Goal: Transaction & Acquisition: Purchase product/service

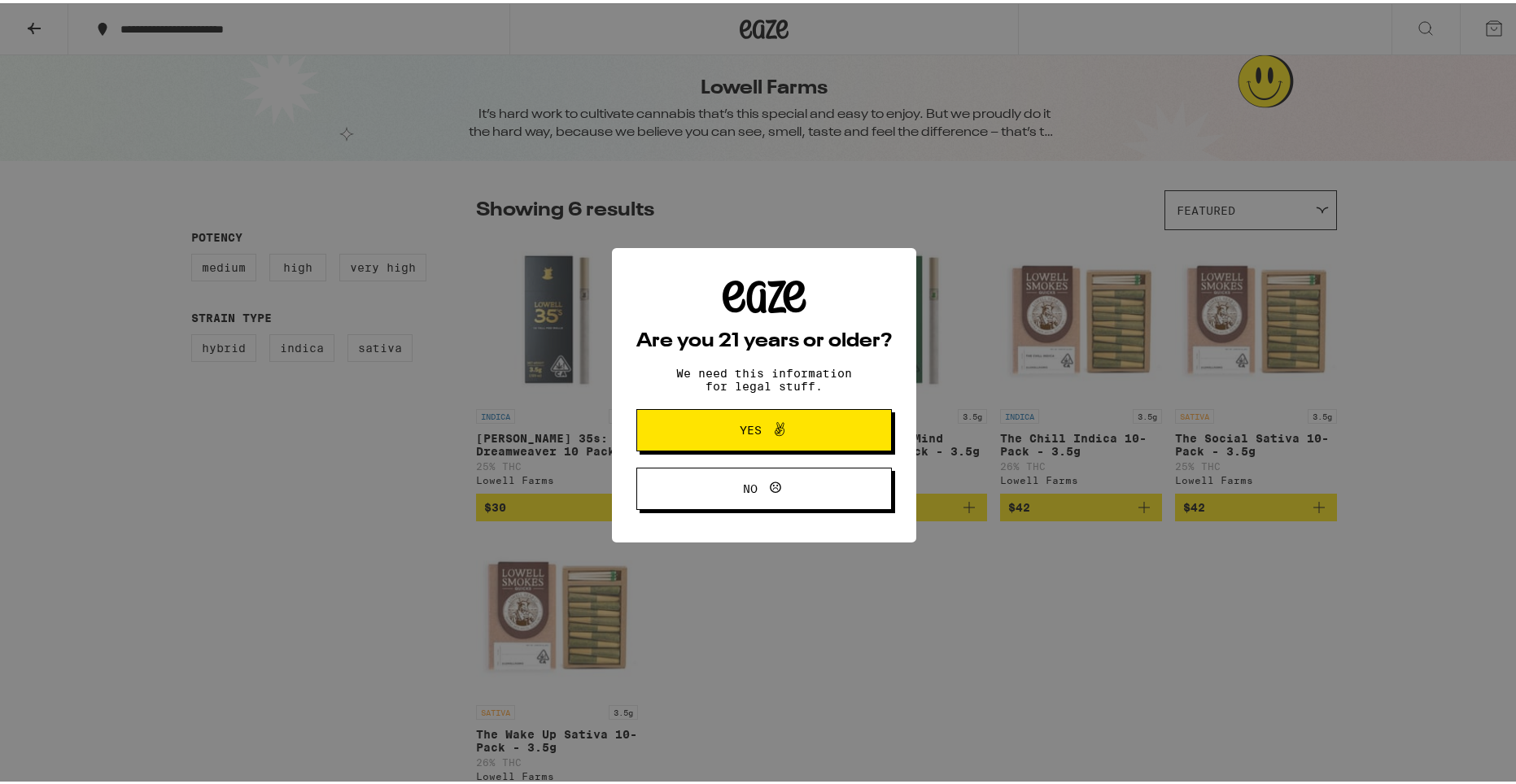
click at [227, 379] on div "Are you 21 years or older? We need this information for legal stuff. Yes No" at bounding box center [764, 392] width 1528 height 784
click at [849, 220] on div "Are you 21 years or older? We need this information for legal stuff. Yes No" at bounding box center [764, 392] width 1528 height 784
click at [761, 420] on span at bounding box center [775, 427] width 28 height 21
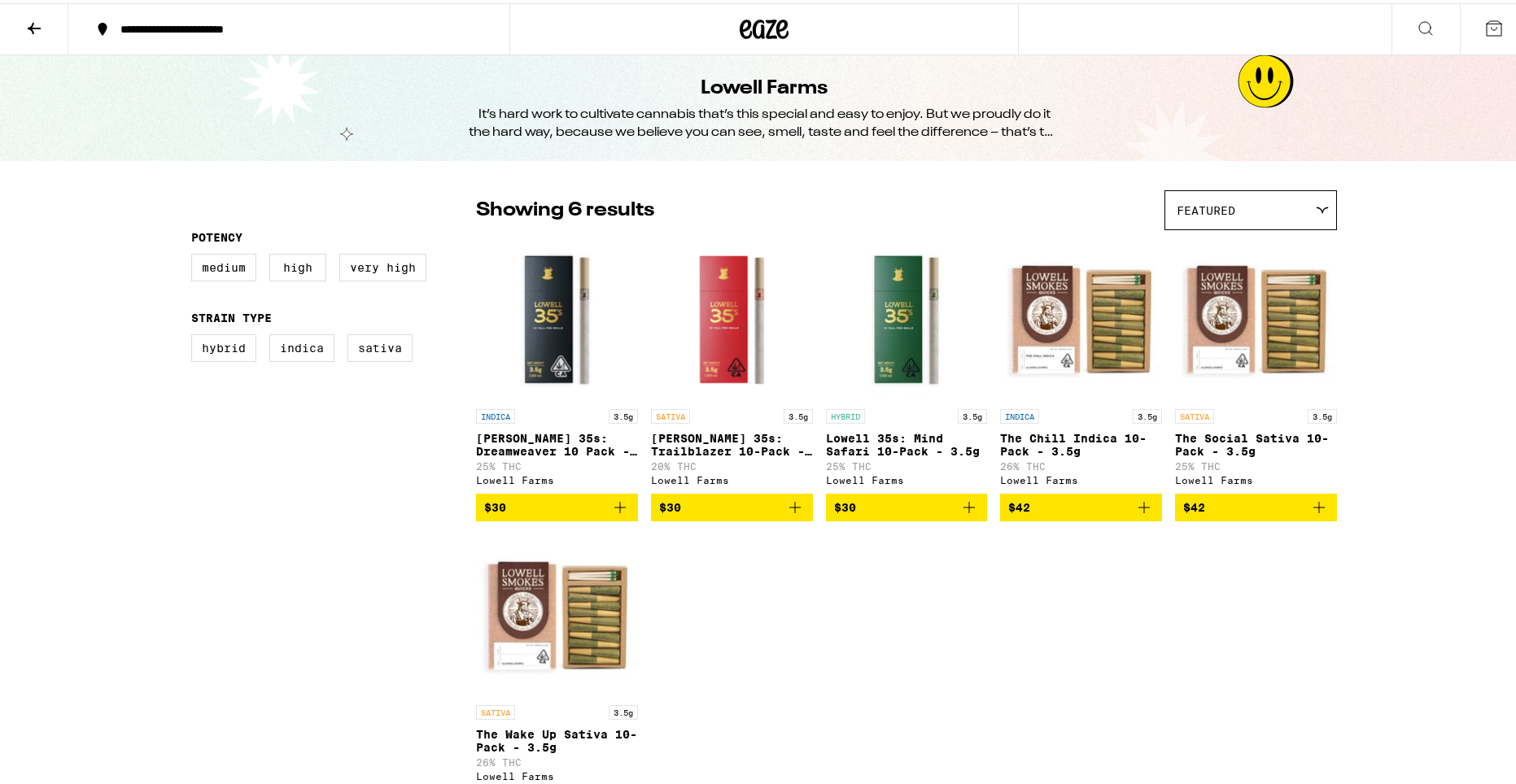
click at [233, 22] on div "**********" at bounding box center [297, 25] width 370 height 11
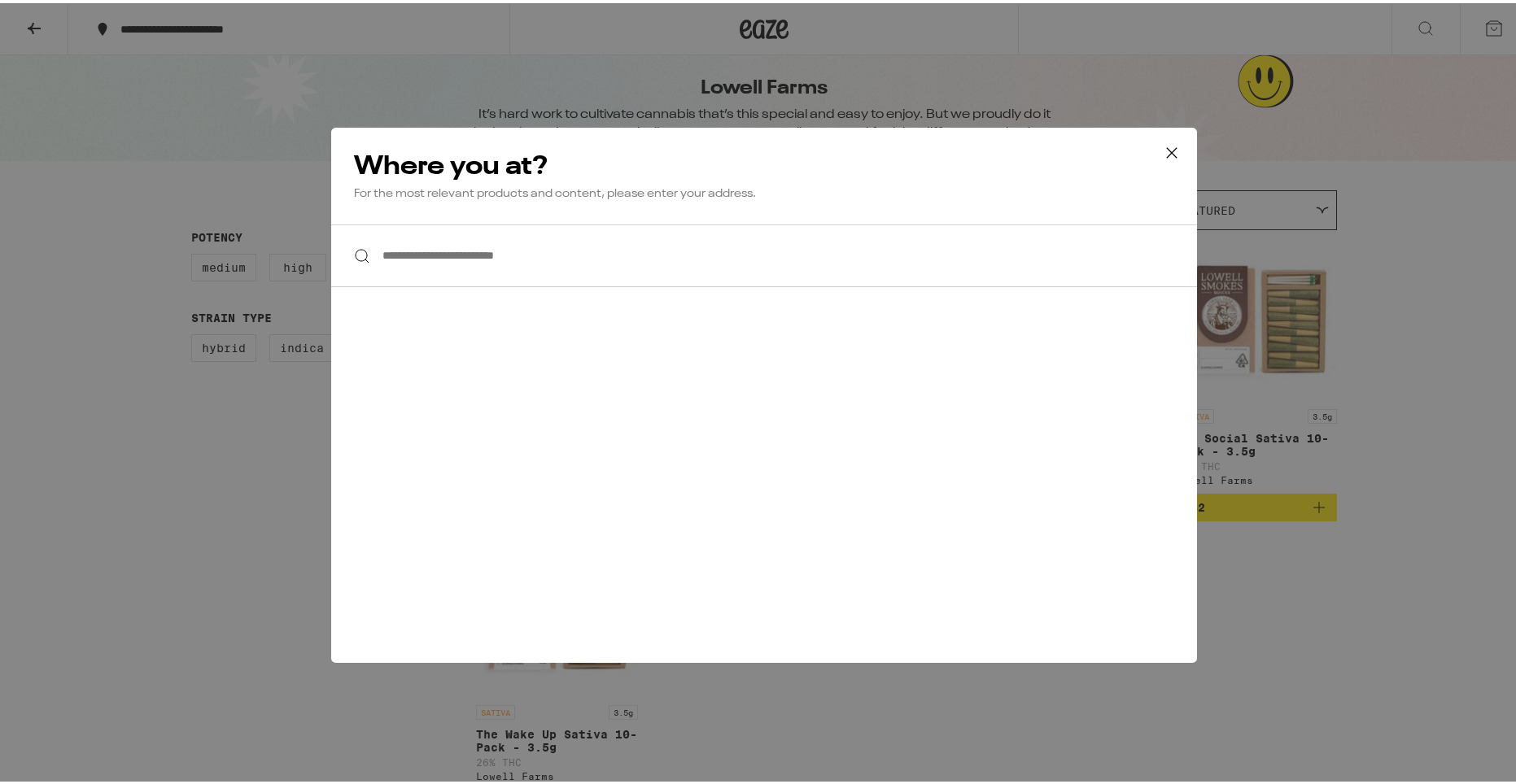
click at [544, 245] on input "**********" at bounding box center [764, 252] width 866 height 63
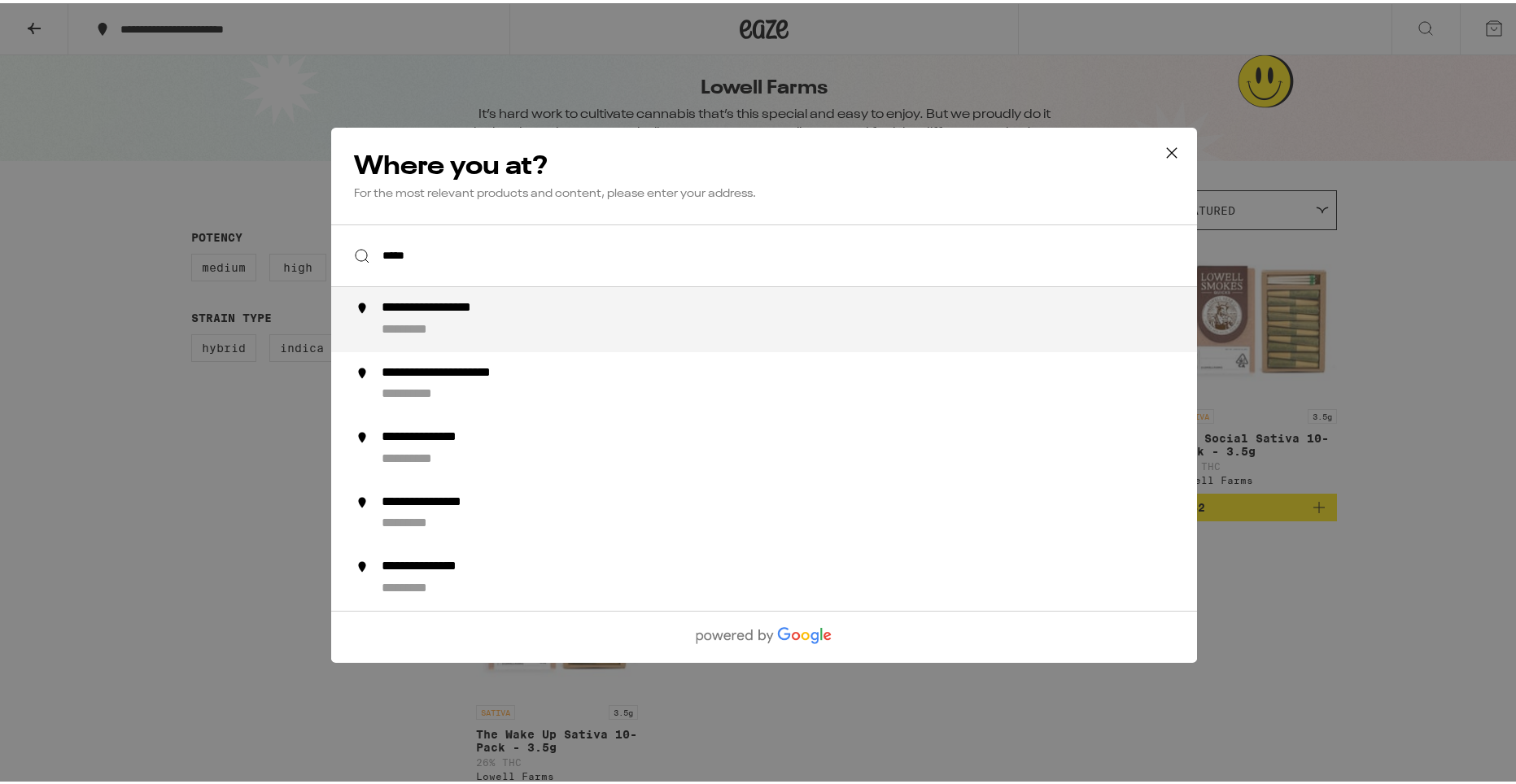
click at [509, 302] on div "**********" at bounding box center [458, 305] width 151 height 17
type input "**********"
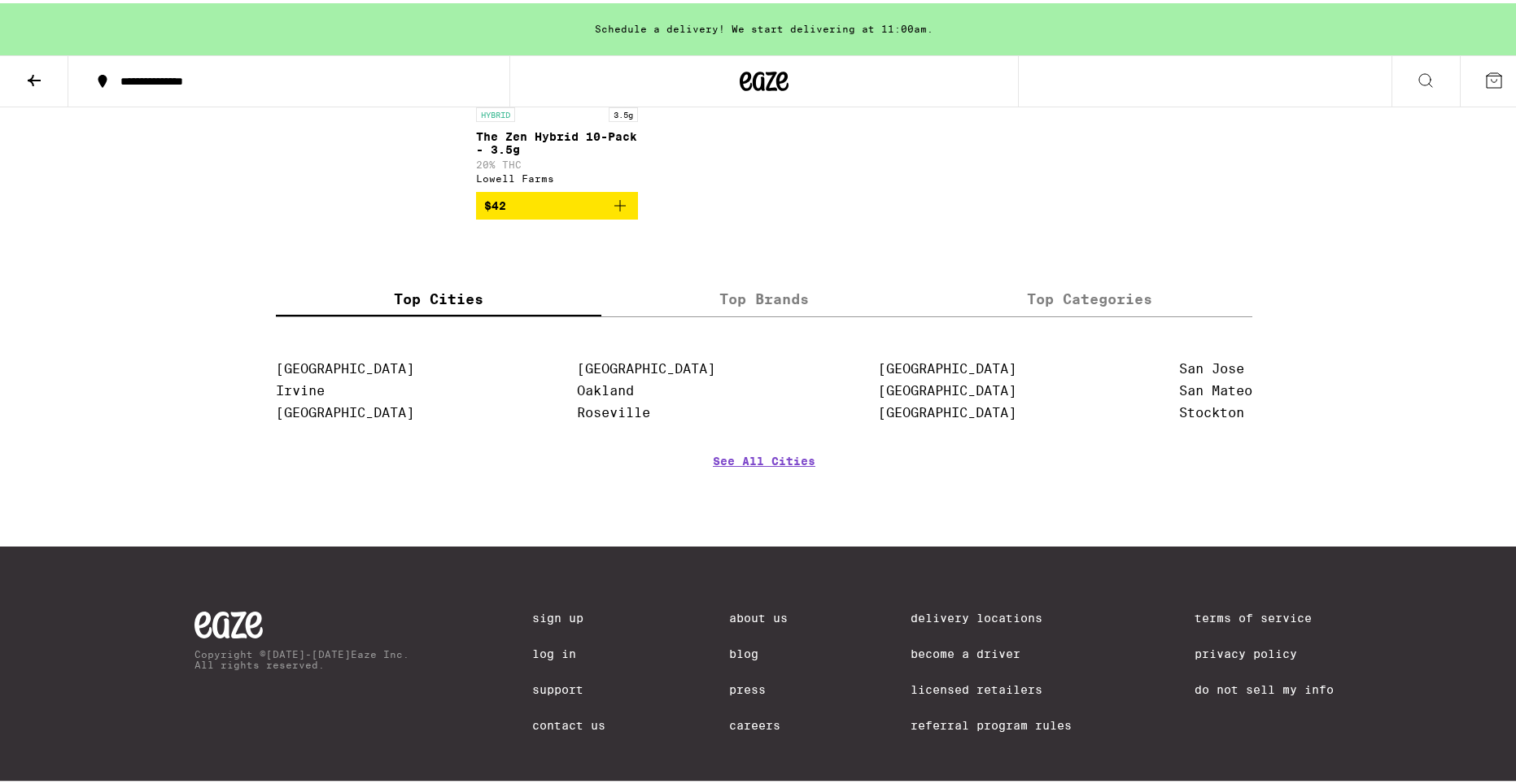
scroll to position [245, 0]
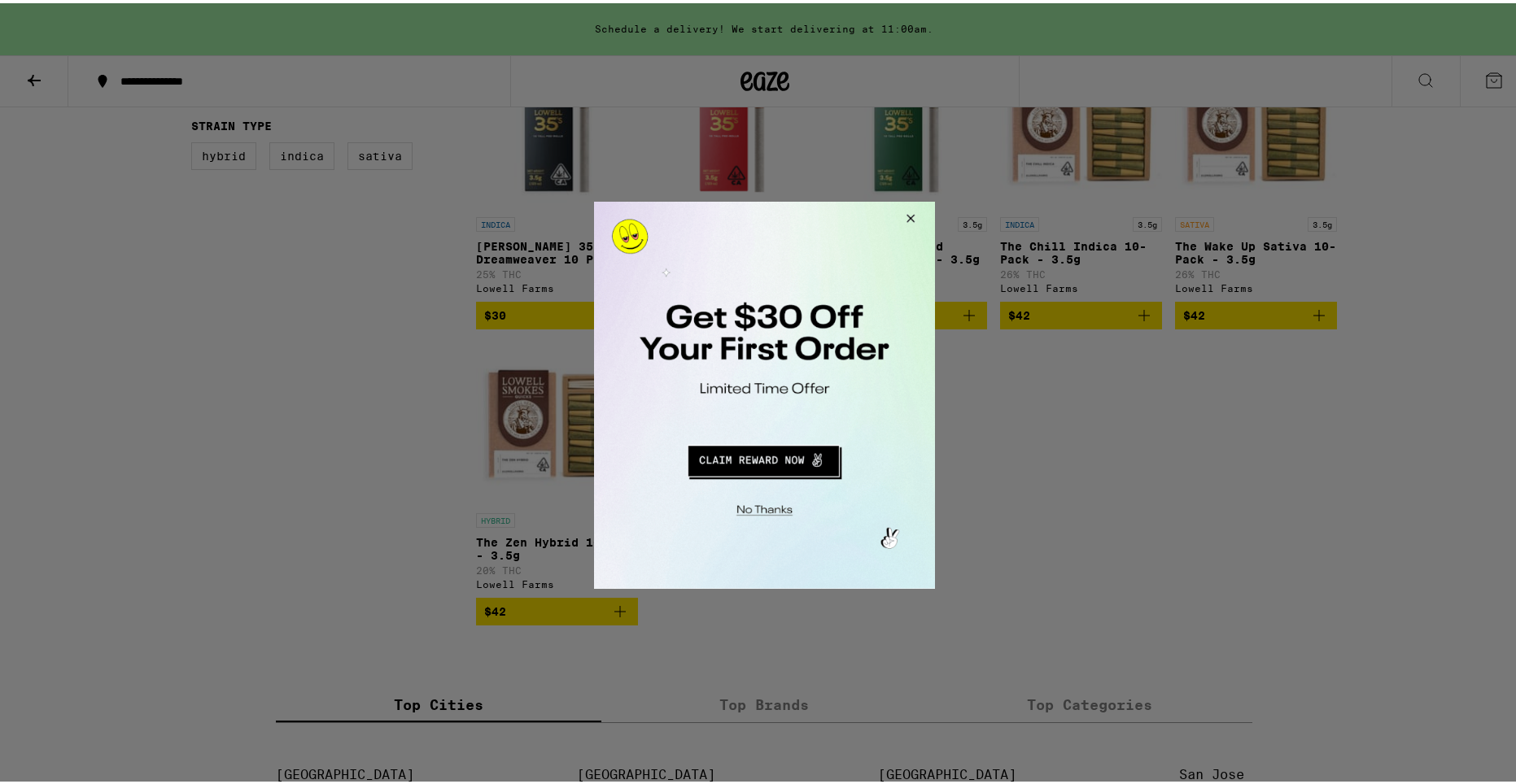
click at [909, 218] on button "Close Modal" at bounding box center [907, 220] width 44 height 39
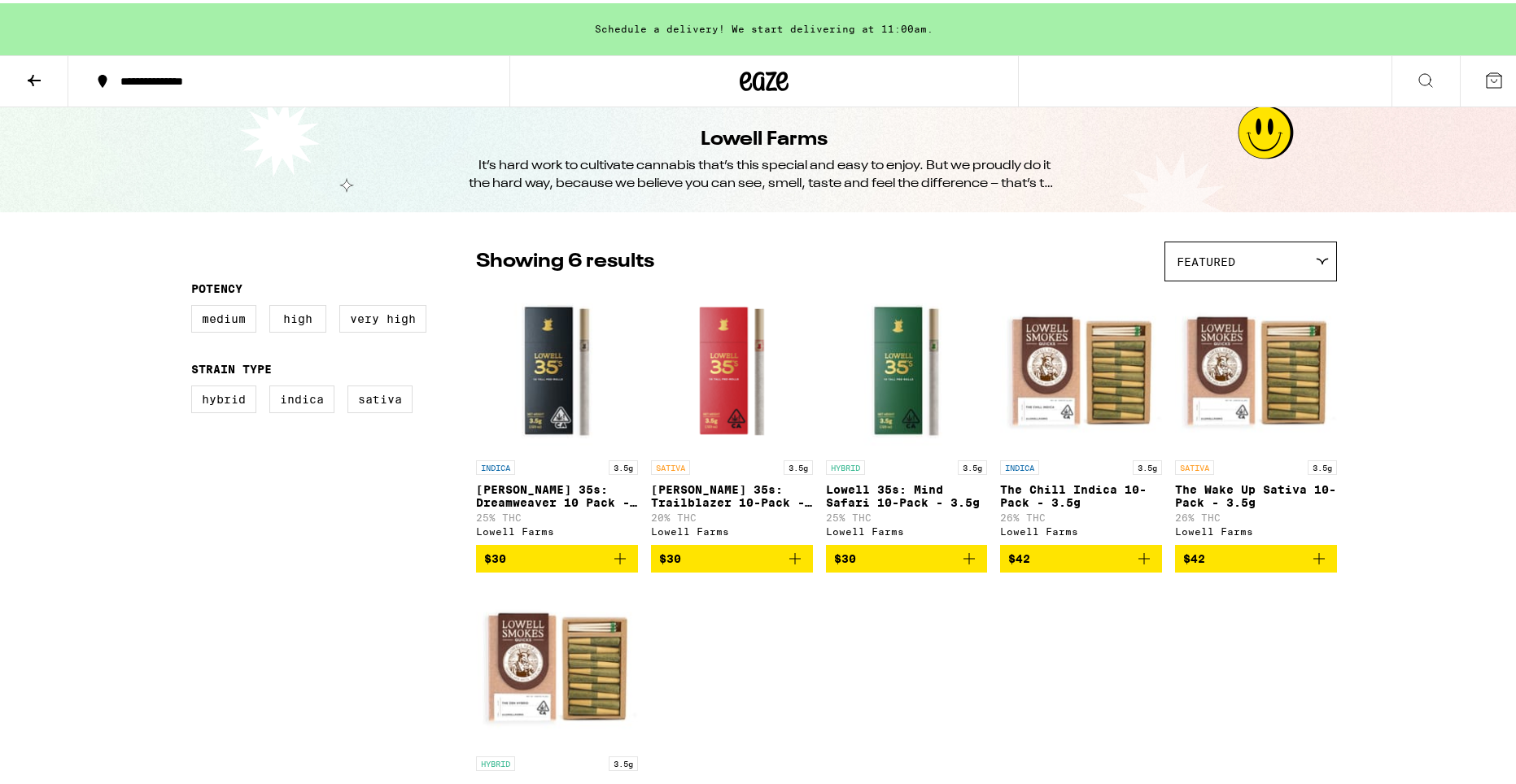
scroll to position [0, 0]
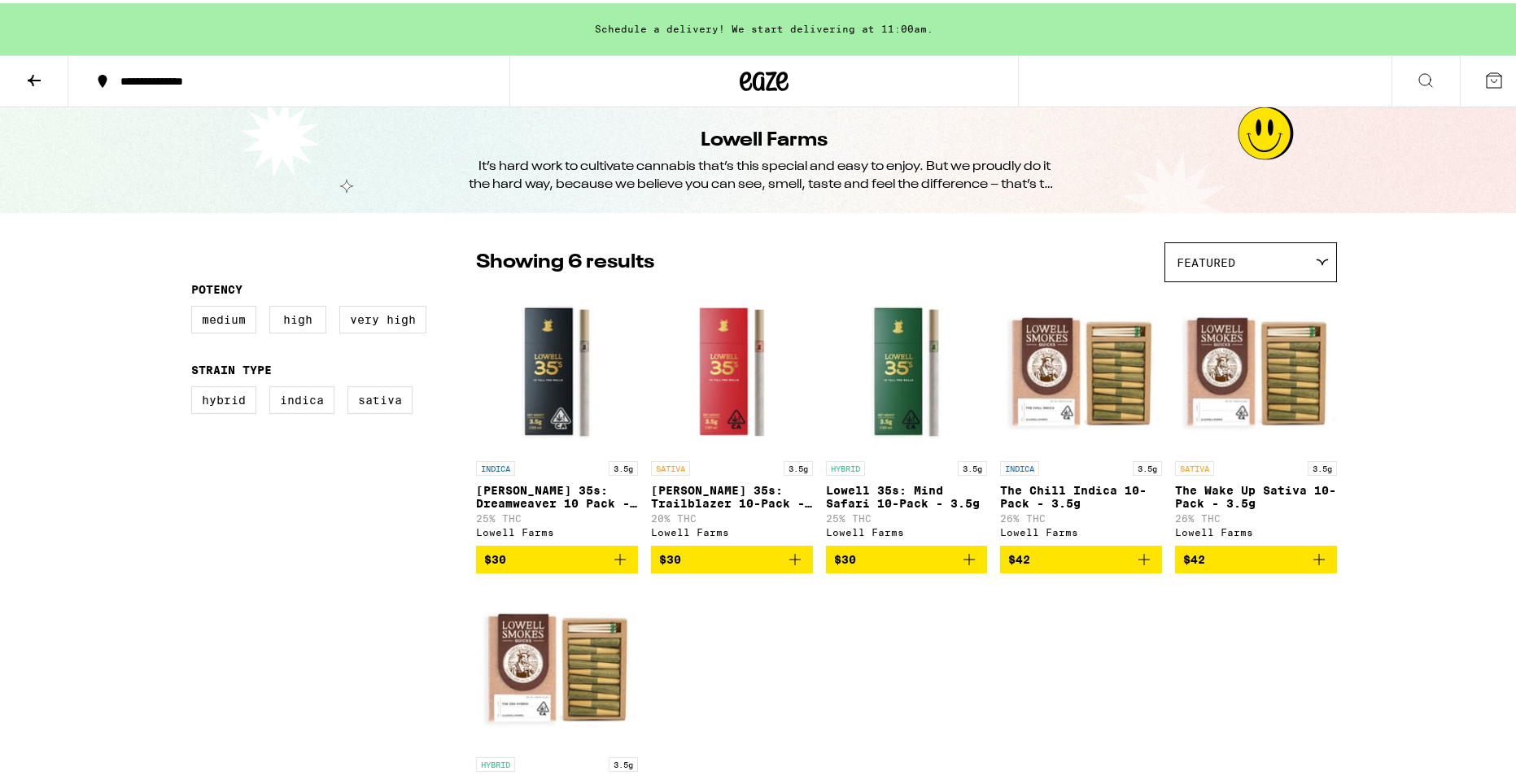
click at [597, 562] on span "$30" at bounding box center [556, 556] width 145 height 19
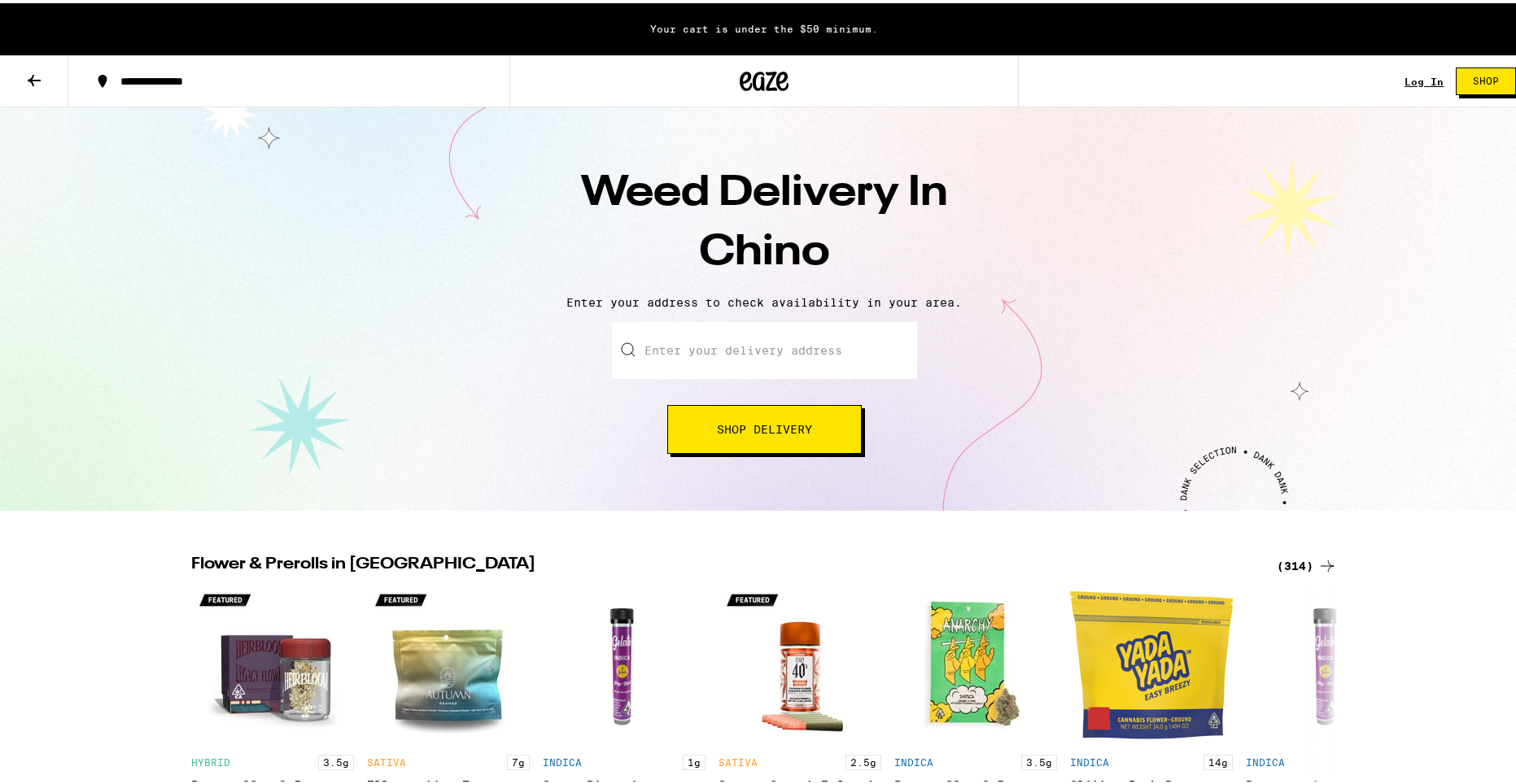
click at [730, 346] on input "Enter your delivery address" at bounding box center [764, 347] width 305 height 57
click at [825, 352] on input "Enter your delivery address" at bounding box center [764, 347] width 305 height 57
click at [813, 348] on input "Enter your delivery address" at bounding box center [764, 347] width 305 height 57
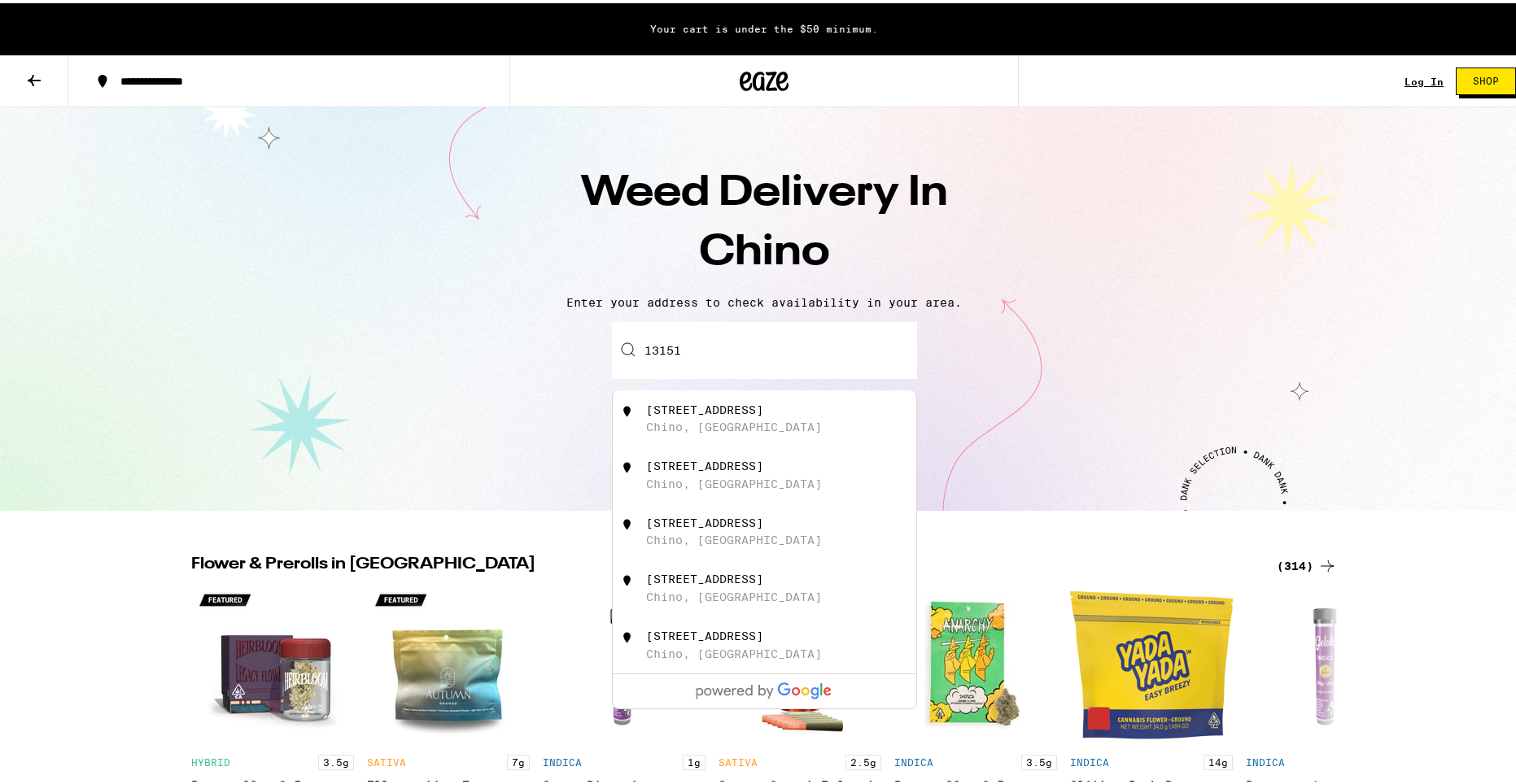
click at [776, 411] on div "[STREET_ADDRESS]" at bounding box center [791, 416] width 291 height 31
type input "[STREET_ADDRESS]"
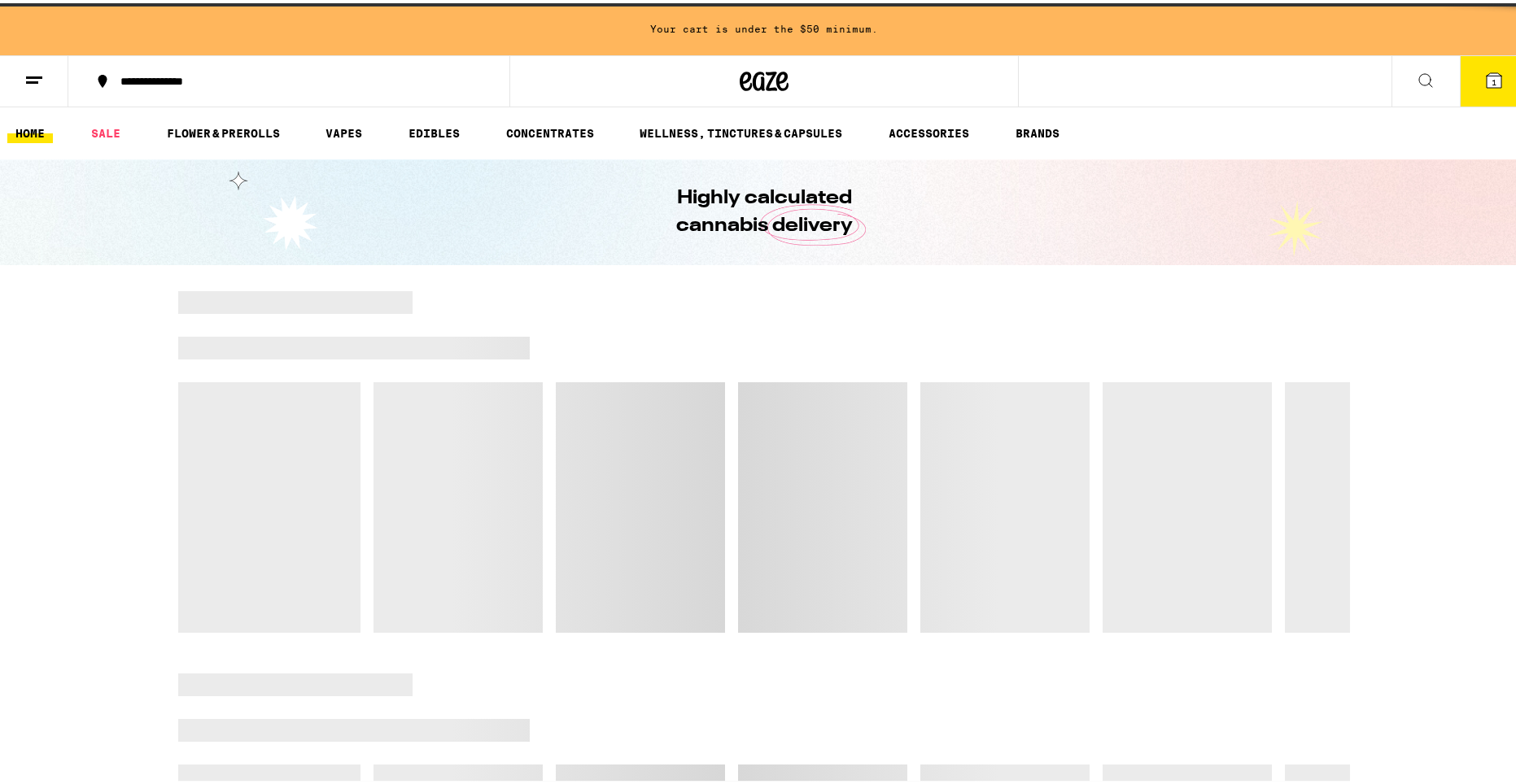
click at [788, 437] on div at bounding box center [764, 459] width 1172 height 342
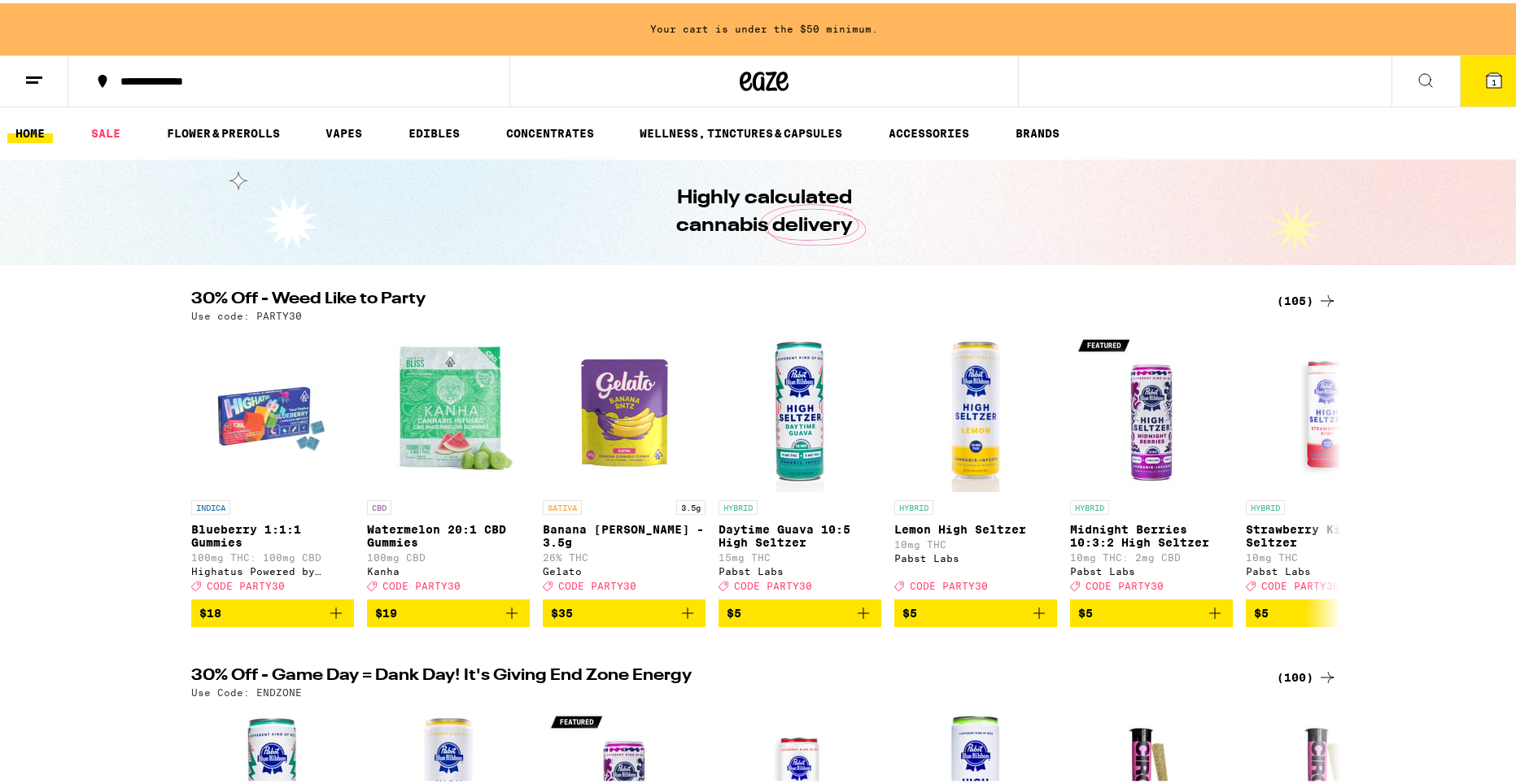
click at [834, 23] on div "Your cart is under the $50 minimum." at bounding box center [764, 26] width 1528 height 52
click at [1480, 93] on button "1" at bounding box center [1494, 78] width 69 height 50
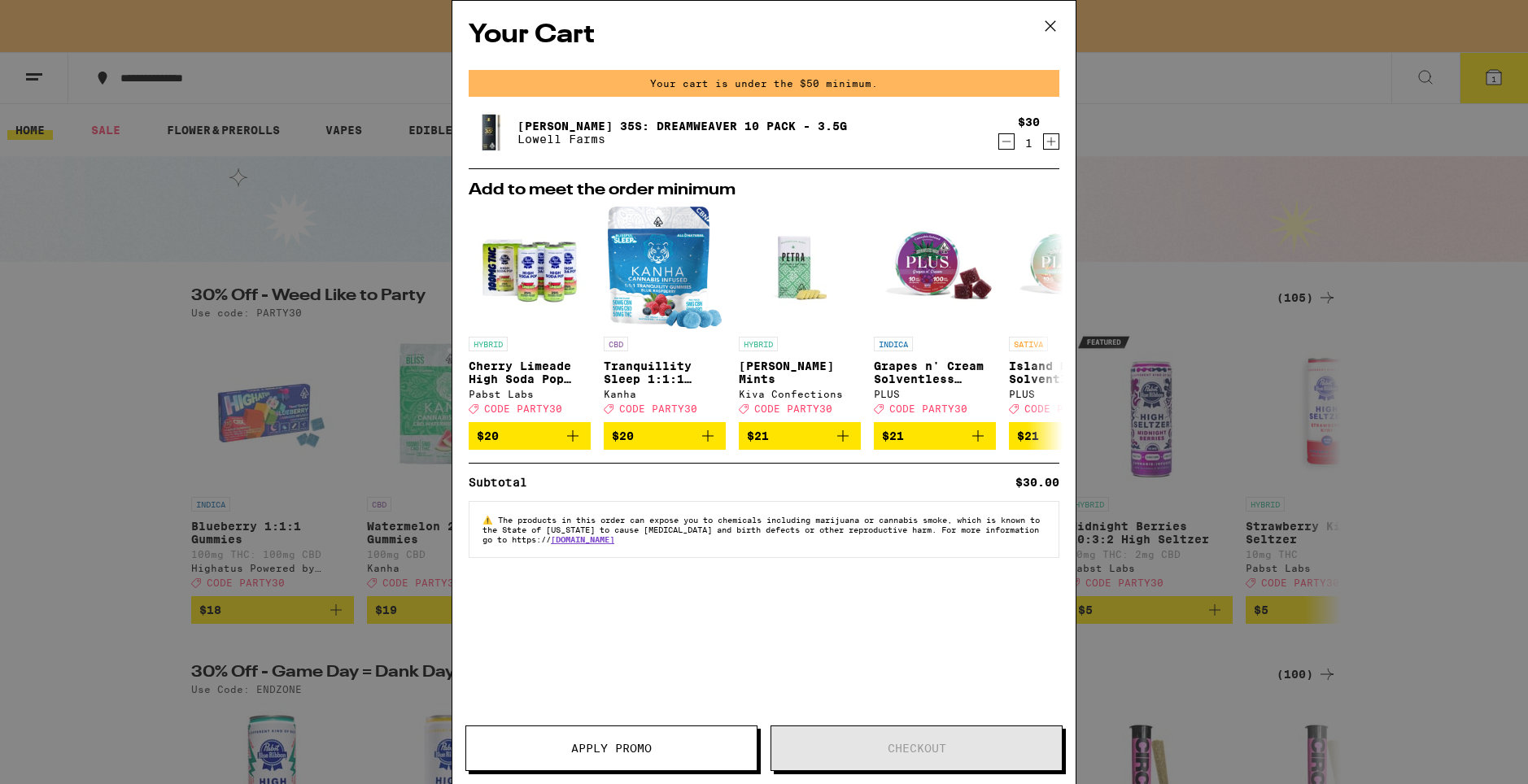
click at [1053, 146] on icon "Increment" at bounding box center [1051, 141] width 15 height 19
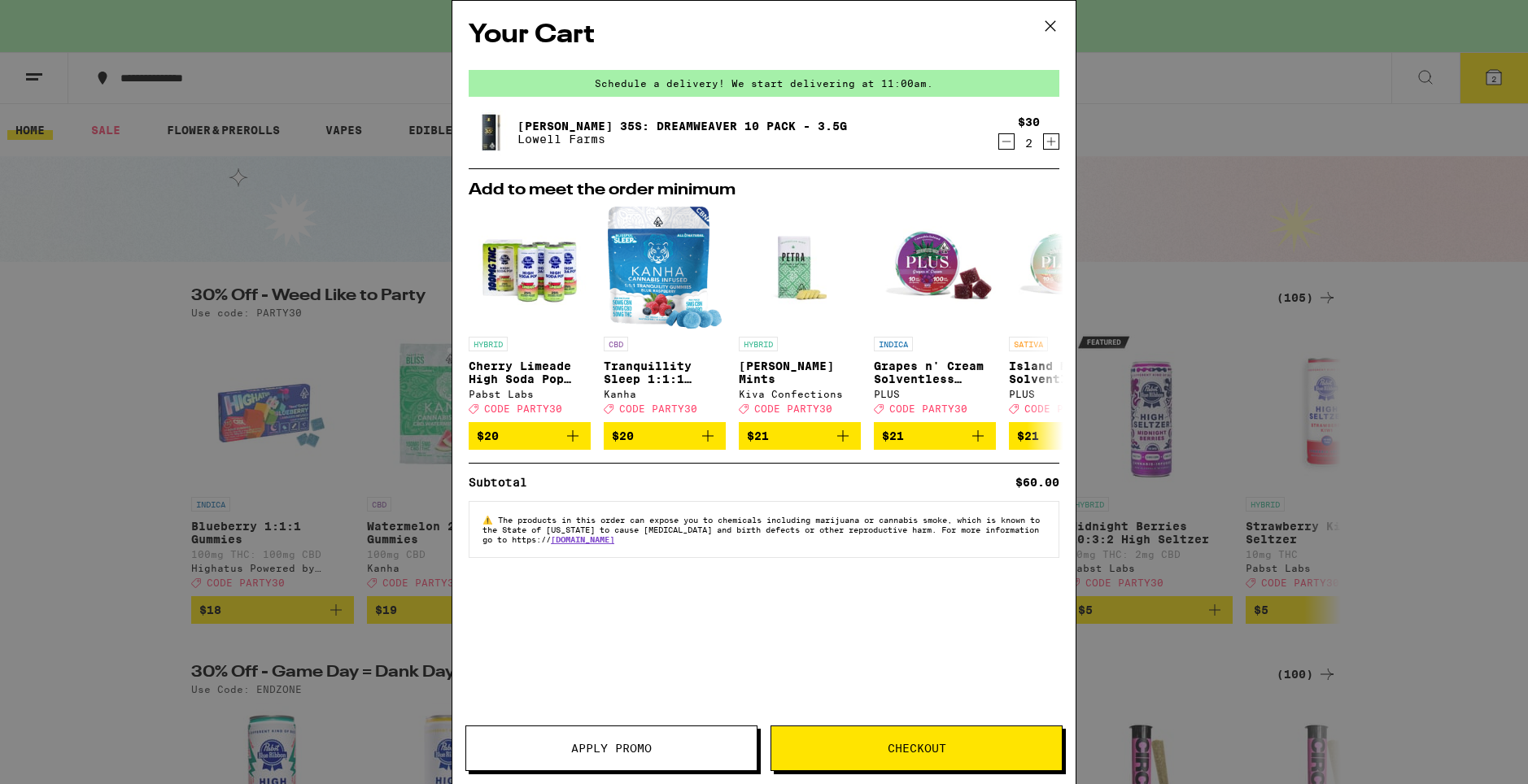
click at [654, 756] on button "Apply Promo" at bounding box center [612, 748] width 292 height 45
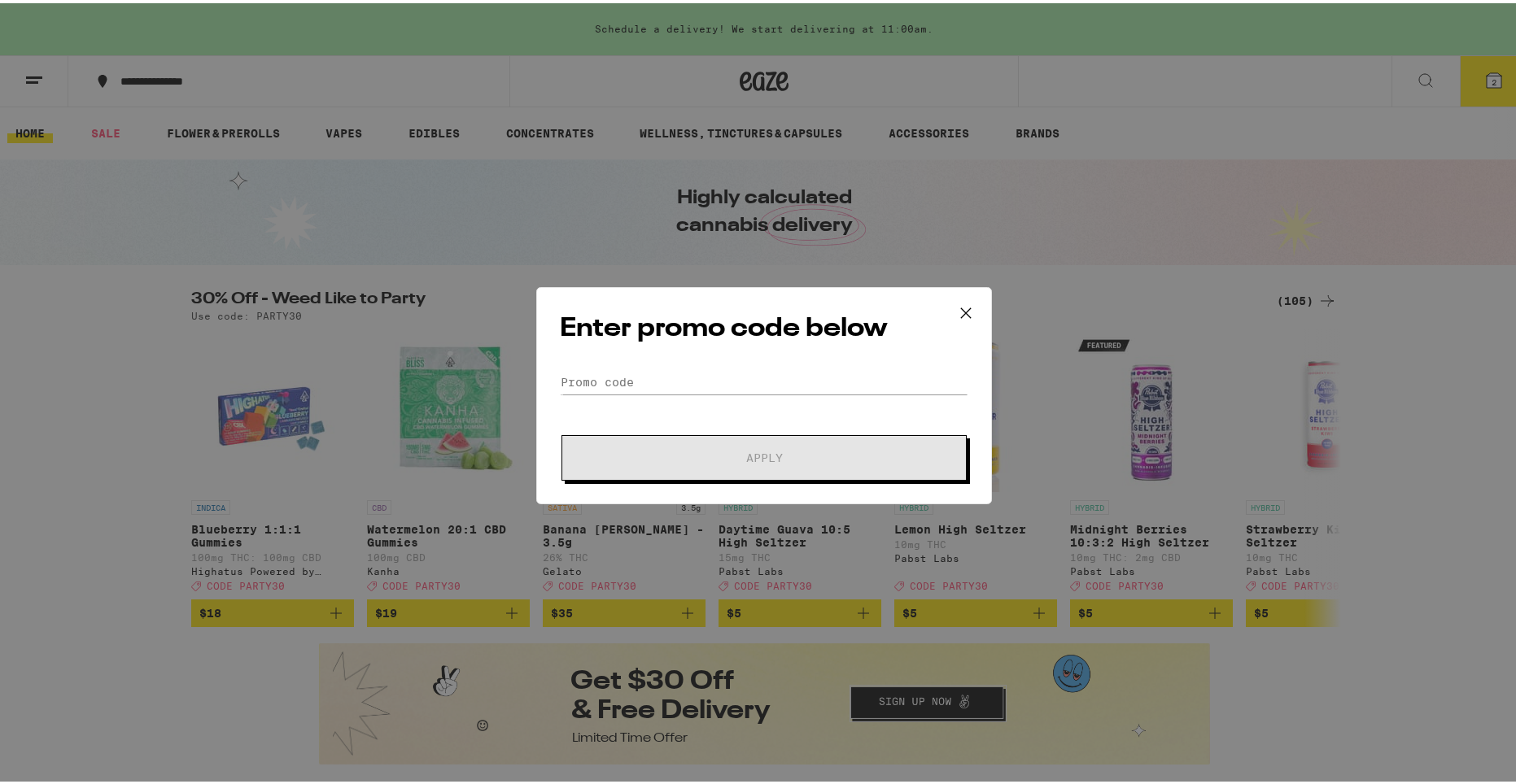
click at [747, 393] on form "Promo Code Apply" at bounding box center [763, 422] width 408 height 111
click at [967, 316] on icon at bounding box center [966, 310] width 24 height 24
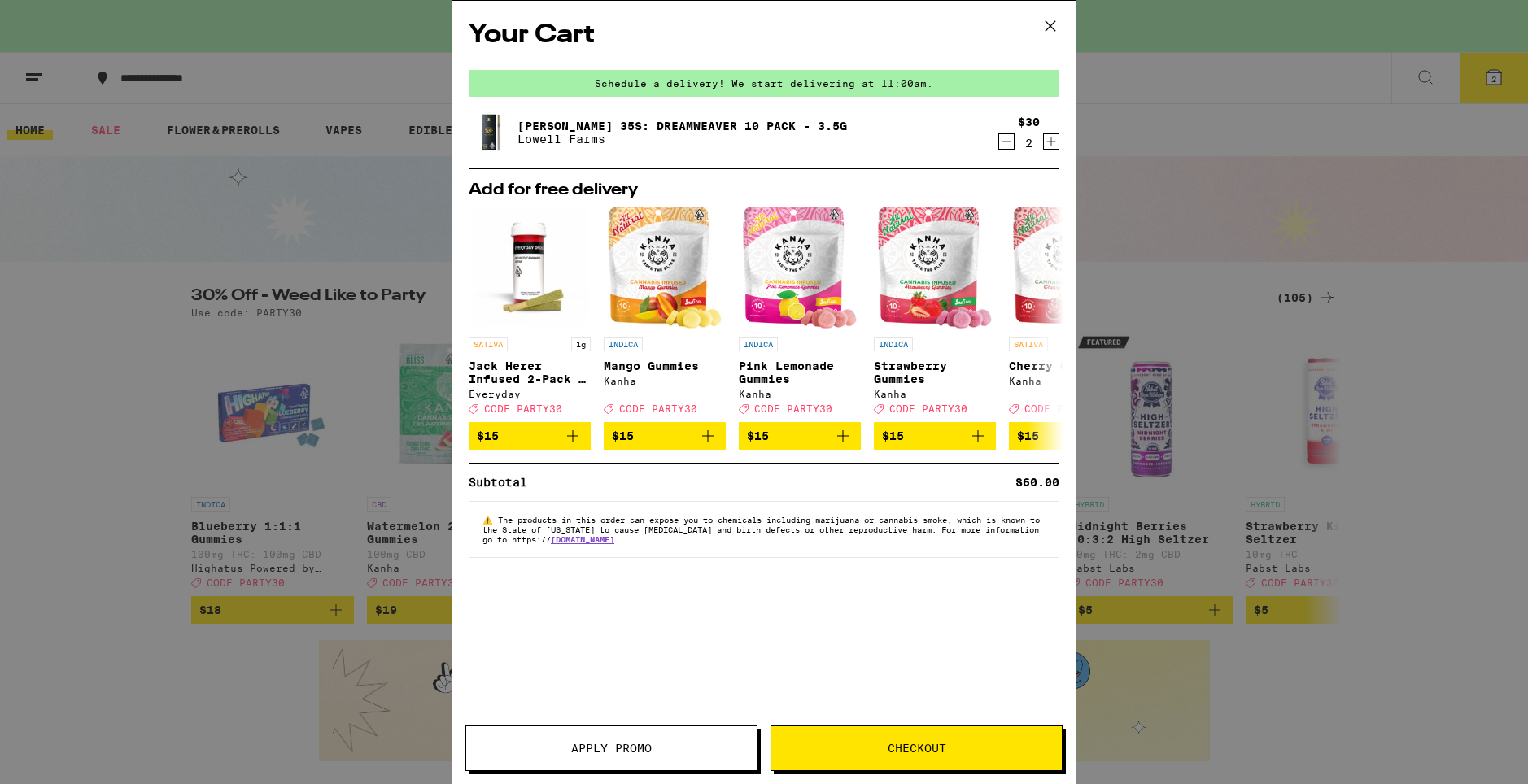
click at [1233, 181] on div "Your Cart Schedule a delivery! We start delivering at 11:00am. [PERSON_NAME] 35…" at bounding box center [764, 392] width 1528 height 784
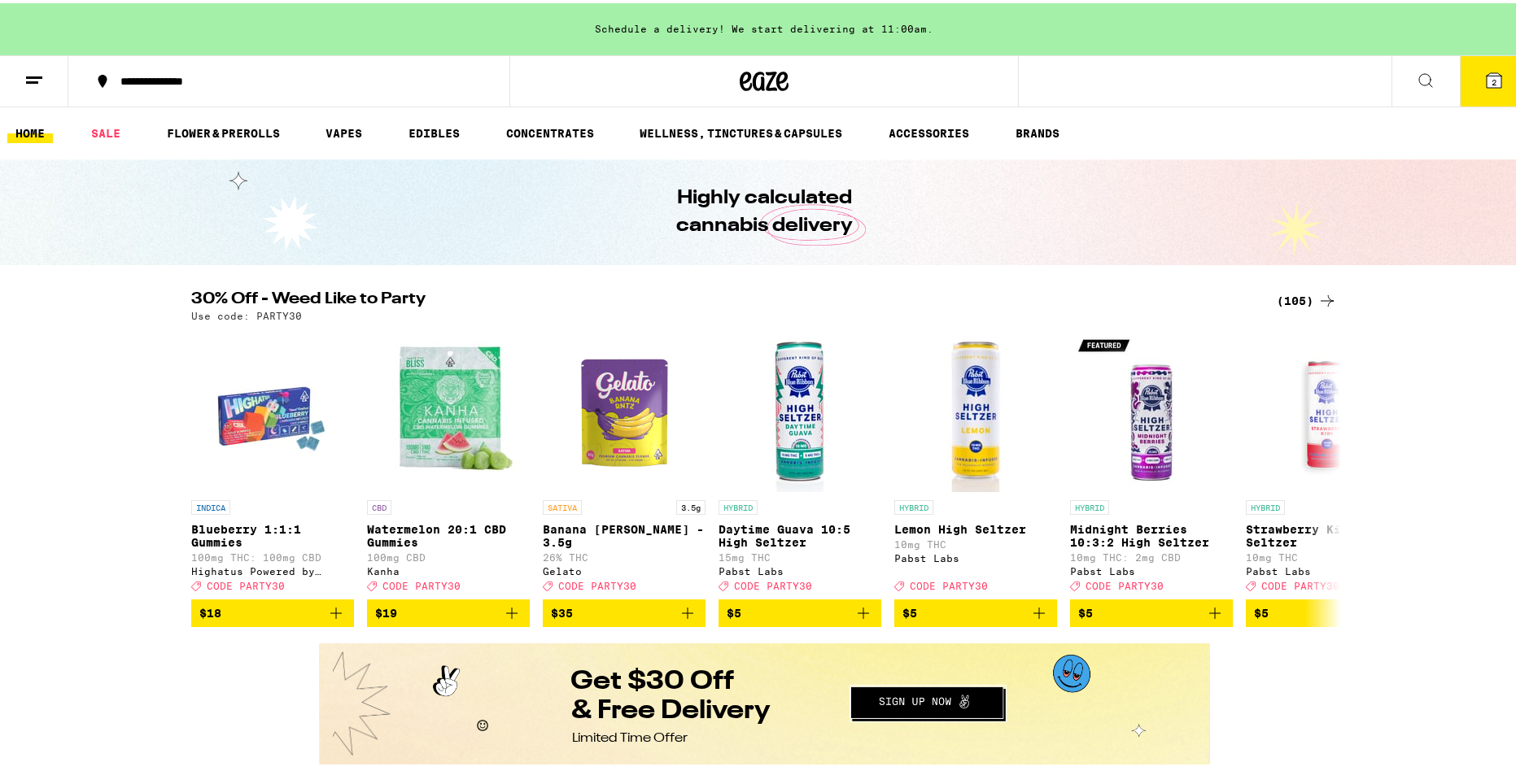
click at [740, 80] on icon at bounding box center [746, 78] width 12 height 19
click at [1323, 481] on icon at bounding box center [1327, 475] width 13 height 11
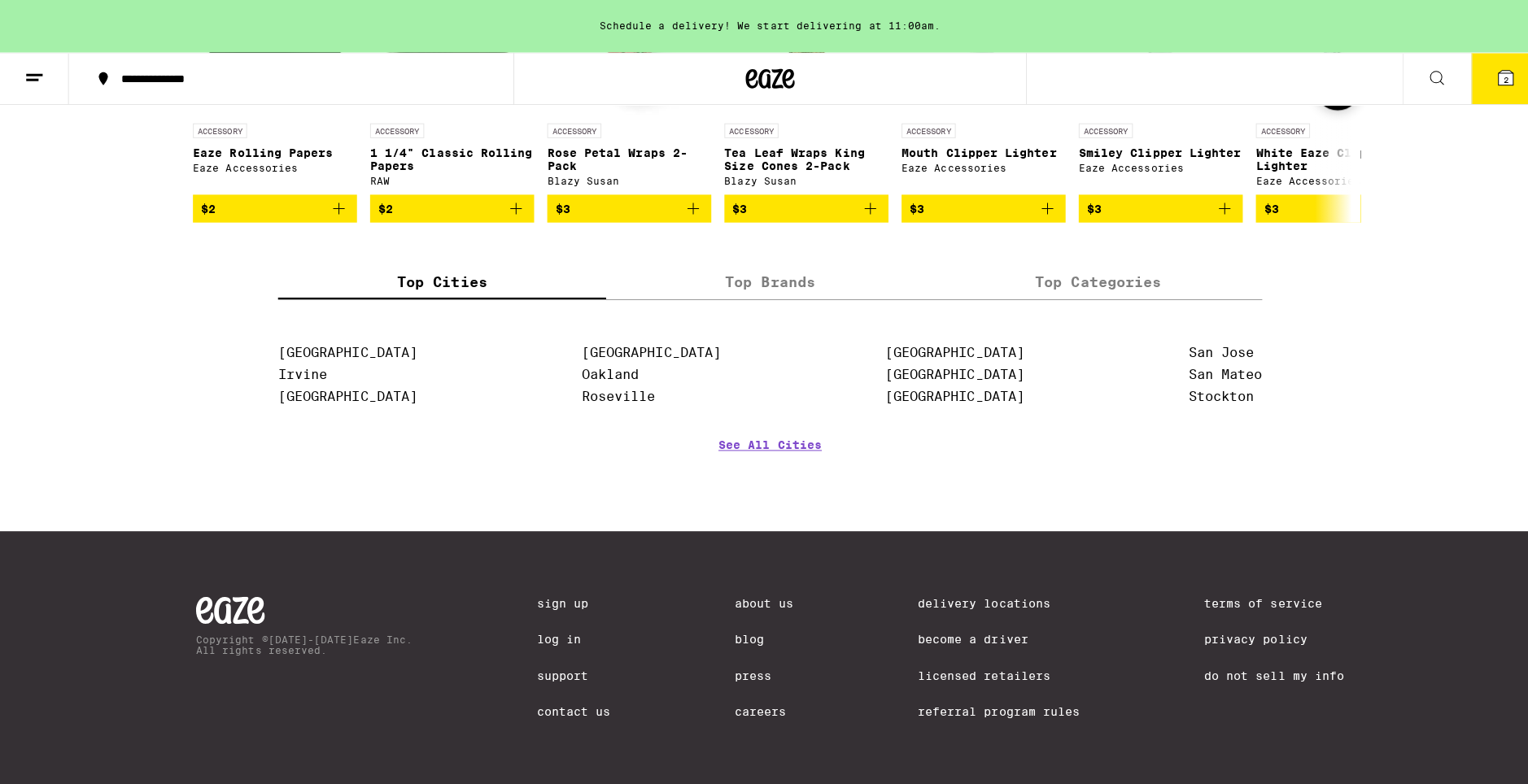
scroll to position [6966, 0]
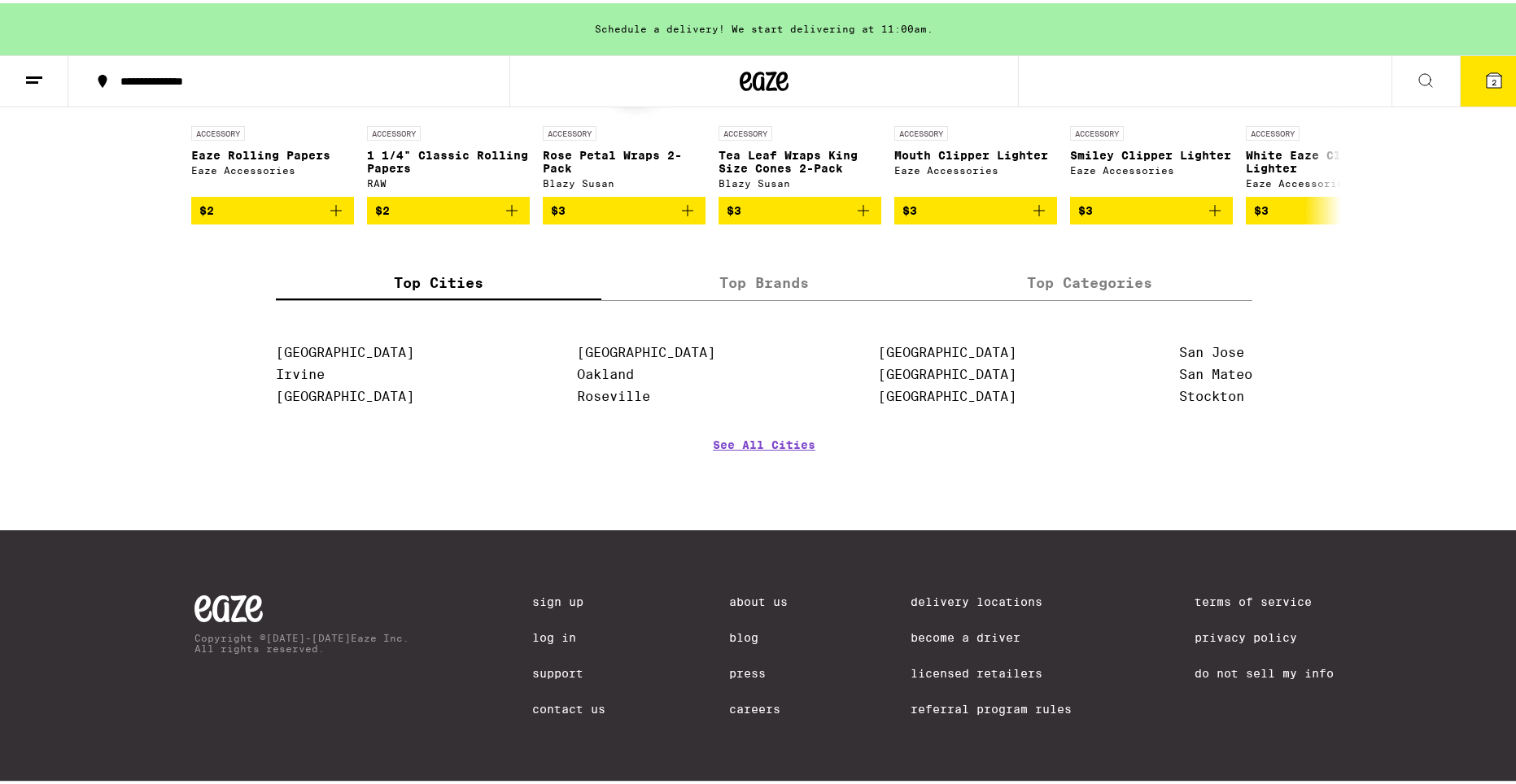
click at [1496, 93] on button "2" at bounding box center [1494, 78] width 69 height 50
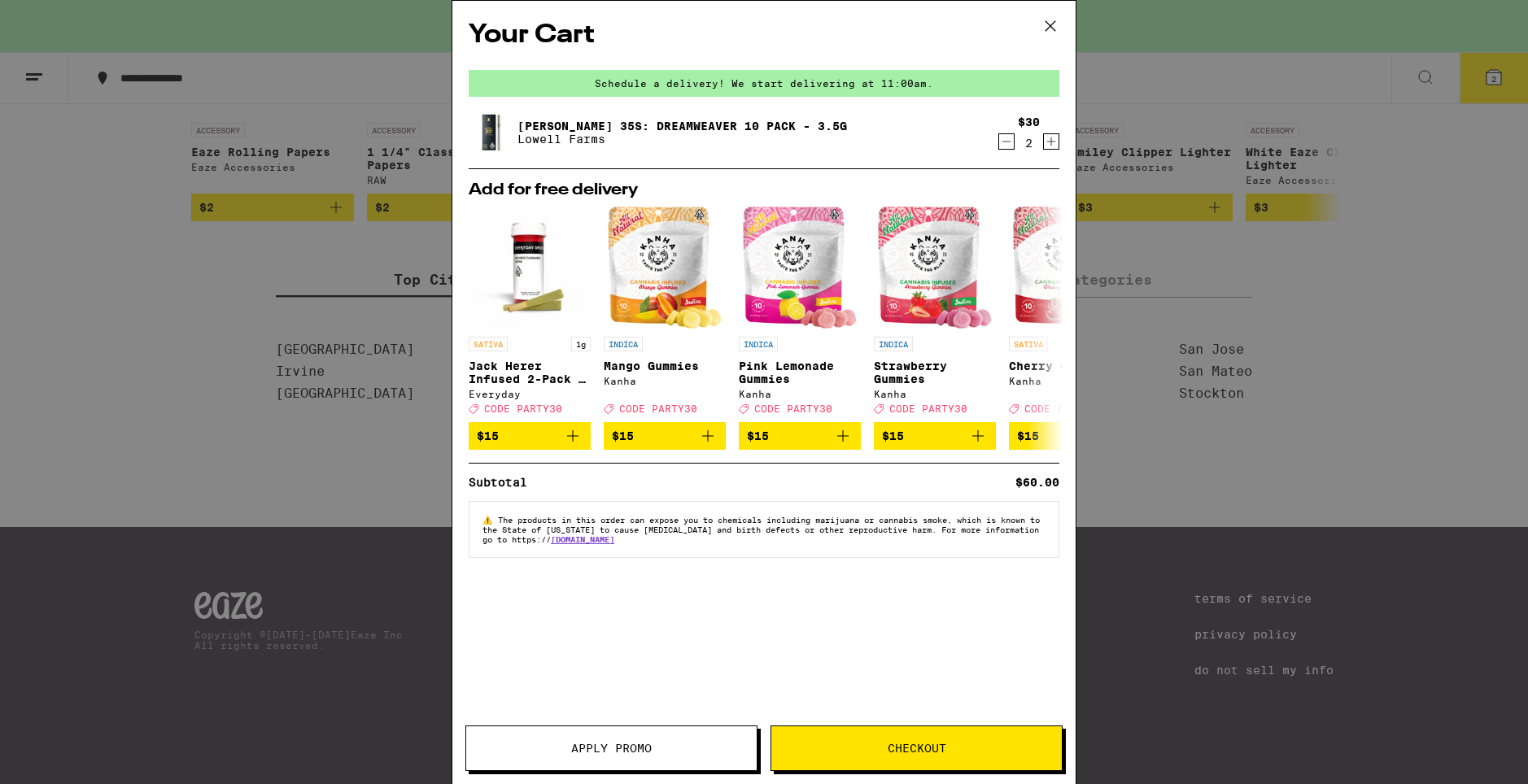
click at [847, 745] on span "Checkout" at bounding box center [916, 748] width 291 height 11
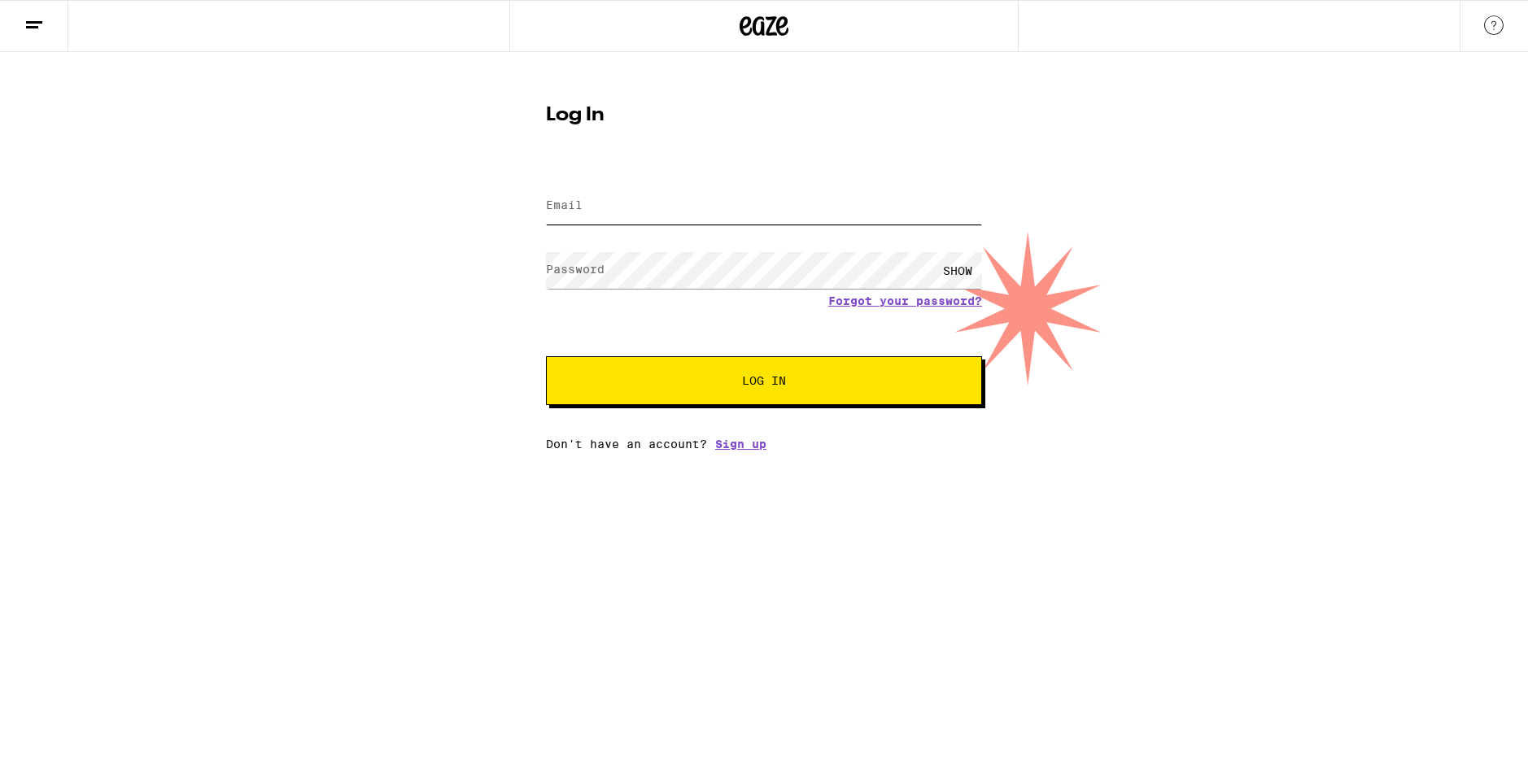
click at [606, 203] on input "Email" at bounding box center [763, 206] width 436 height 37
click at [731, 451] on div "Email Email Password Password SHOW Forgot your password? Log In Don't have an a…" at bounding box center [763, 308] width 436 height 285
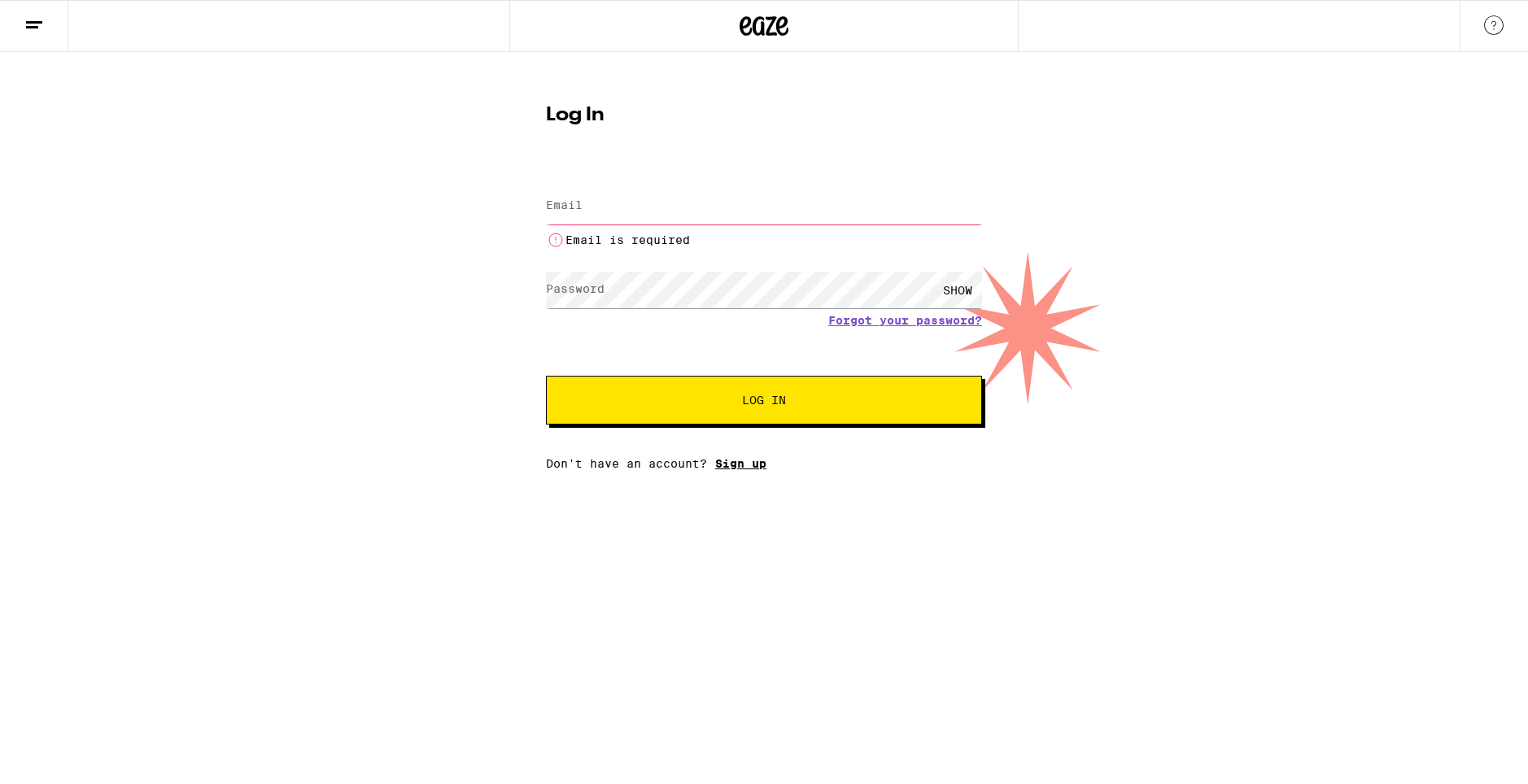
click at [731, 464] on link "Sign up" at bounding box center [741, 464] width 51 height 13
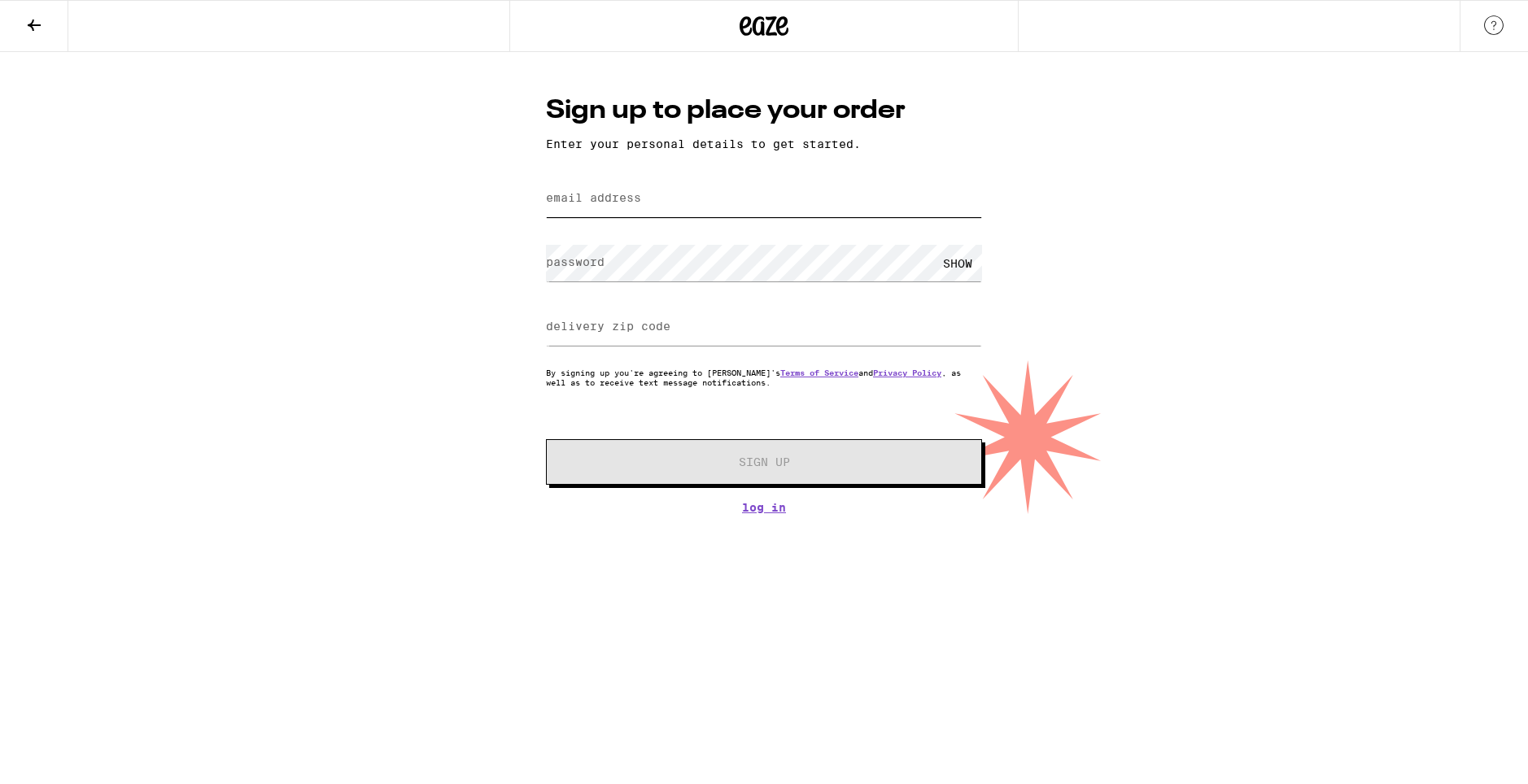
click at [593, 208] on input "email address" at bounding box center [763, 199] width 436 height 37
type input "[EMAIL_ADDRESS][DOMAIN_NAME]"
click at [685, 334] on input "delivery zip code" at bounding box center [763, 327] width 436 height 37
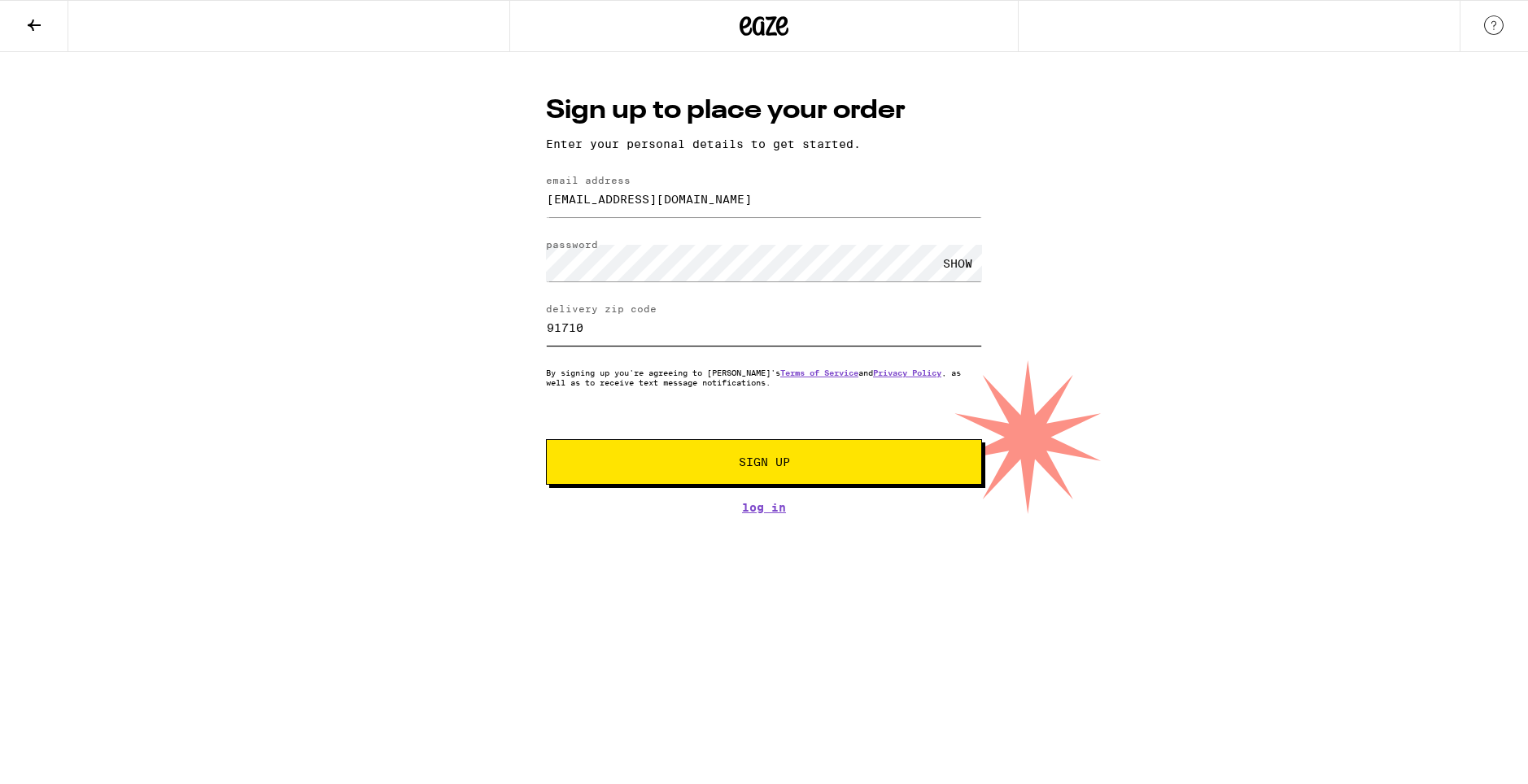
type input "91710"
click at [957, 254] on div "SHOW" at bounding box center [958, 263] width 49 height 37
click at [763, 468] on span "Sign Up" at bounding box center [764, 462] width 51 height 11
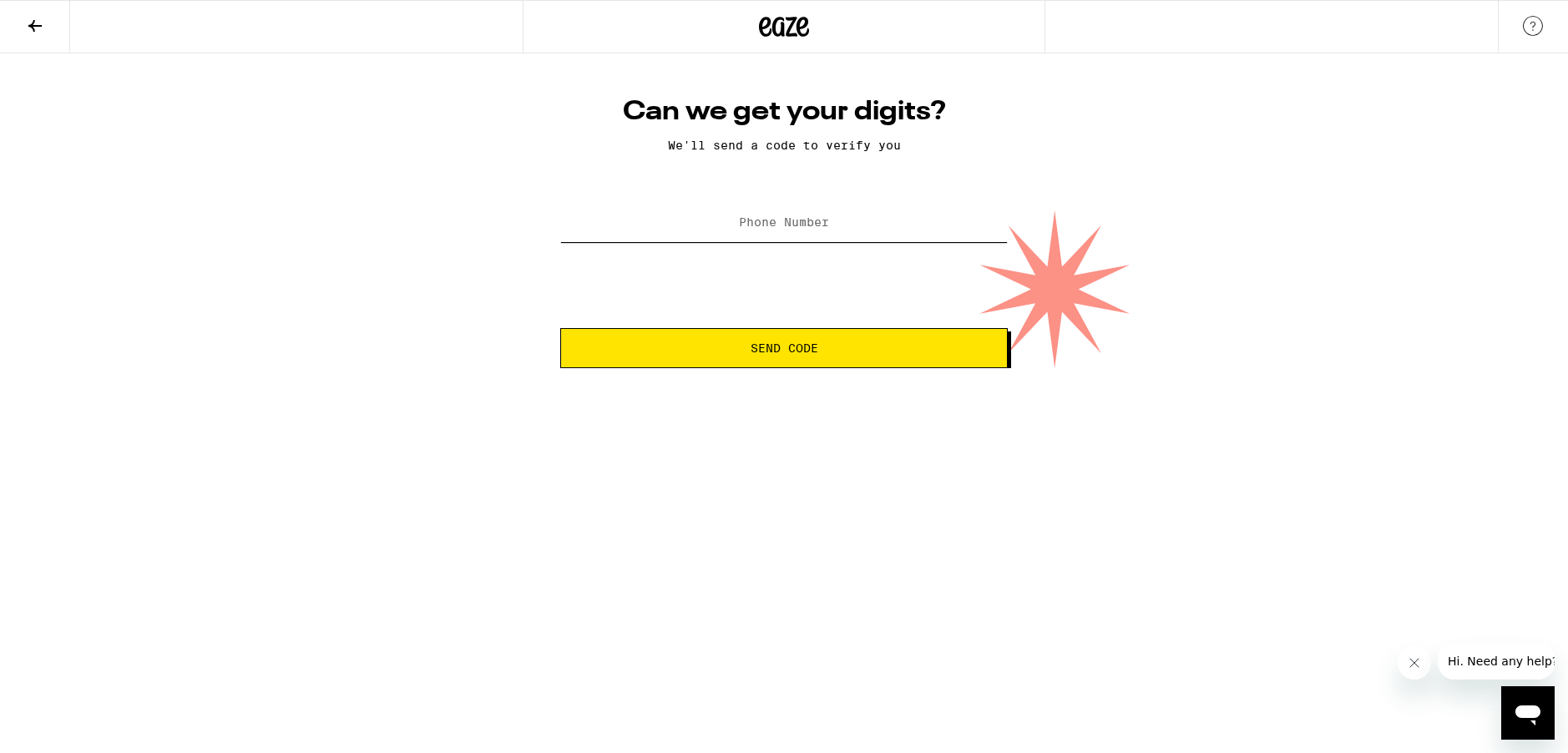
click at [802, 238] on input "Phone Number" at bounding box center [783, 223] width 447 height 38
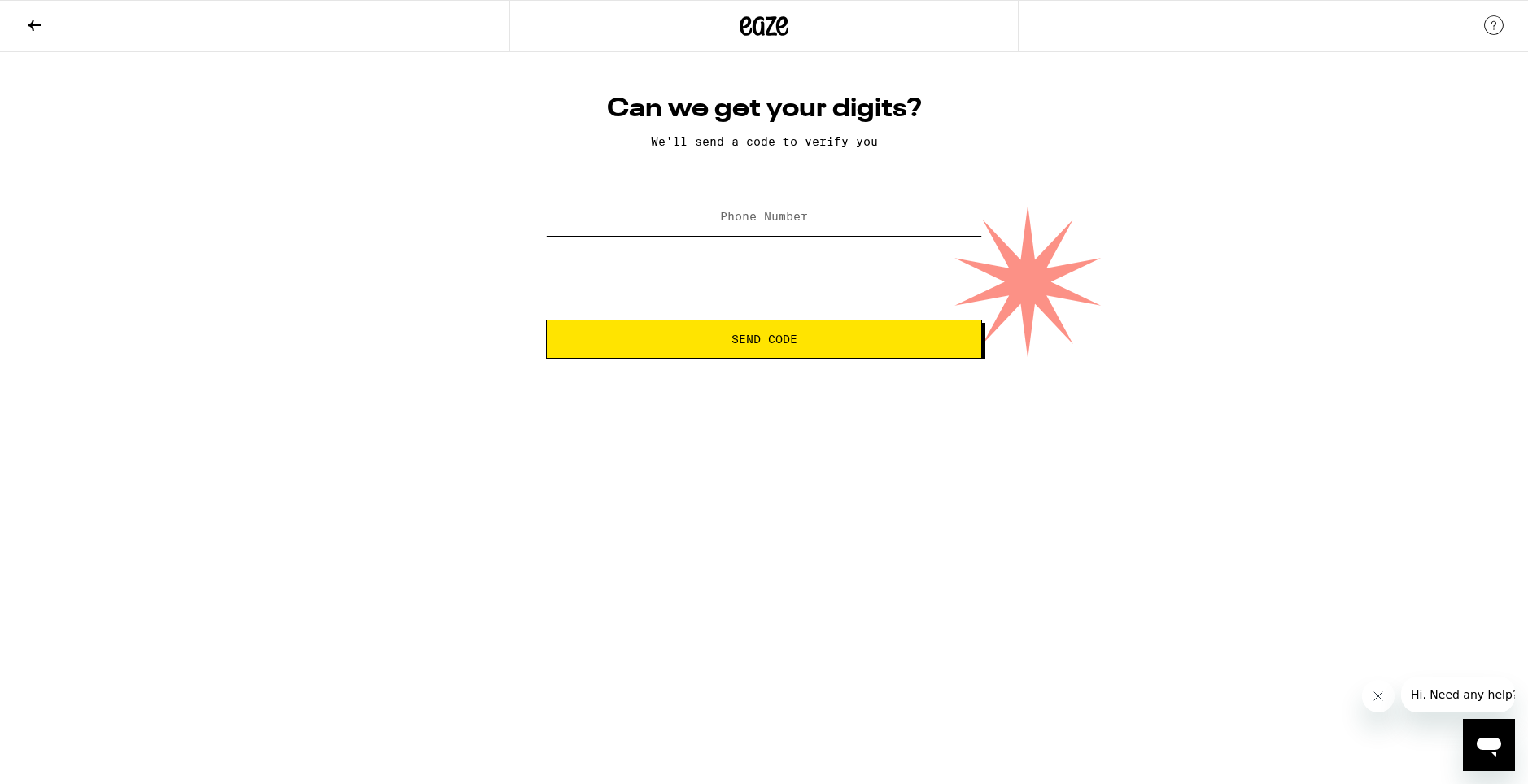
click at [780, 202] on input "Phone Number" at bounding box center [763, 218] width 436 height 37
type input "[PHONE_NUMBER]"
click at [824, 342] on span "Send Code" at bounding box center [763, 338] width 408 height 11
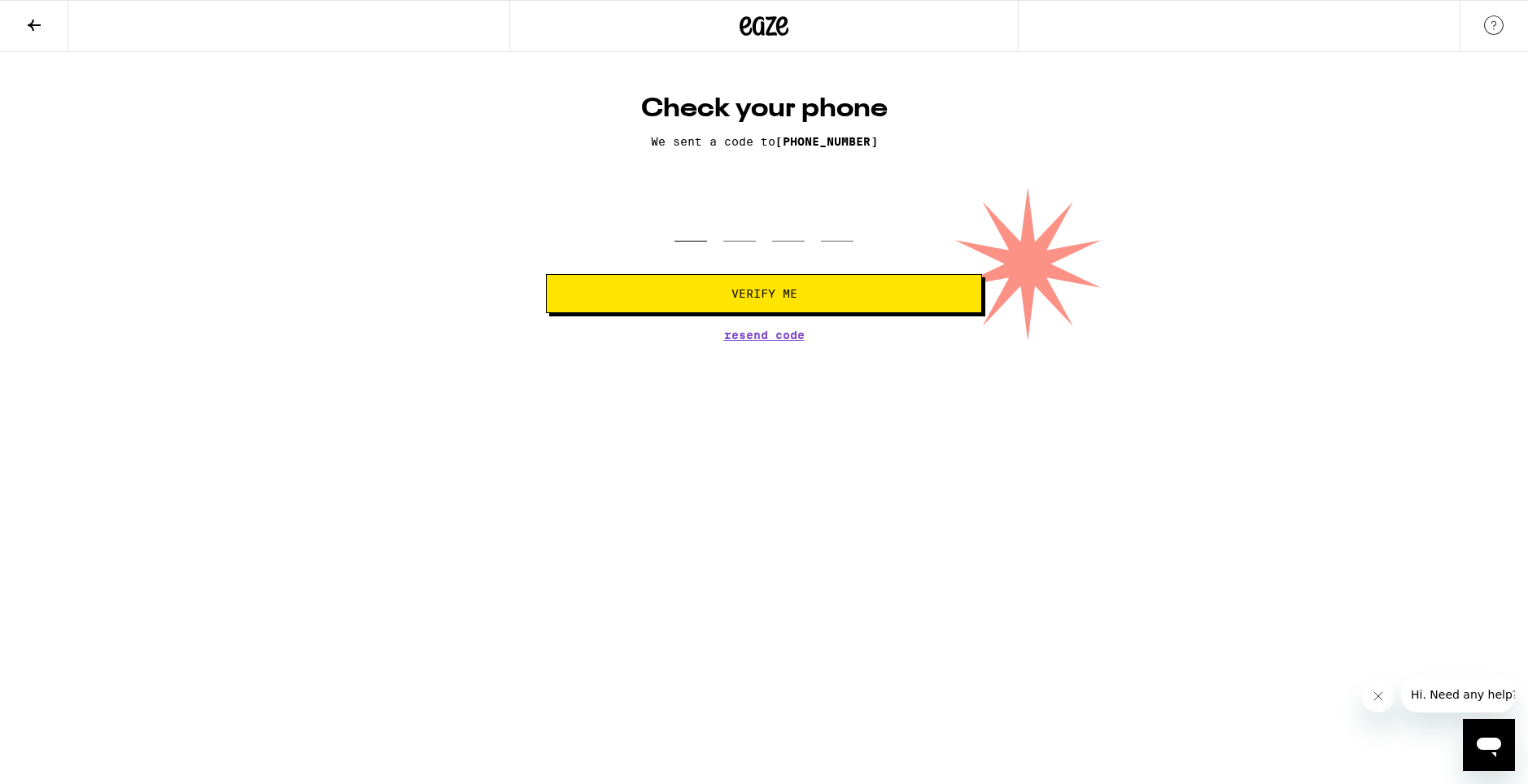
click at [694, 230] on input "tel" at bounding box center [690, 218] width 32 height 48
click at [687, 224] on input "tel" at bounding box center [690, 218] width 32 height 48
type input "6"
type input "1"
type input "7"
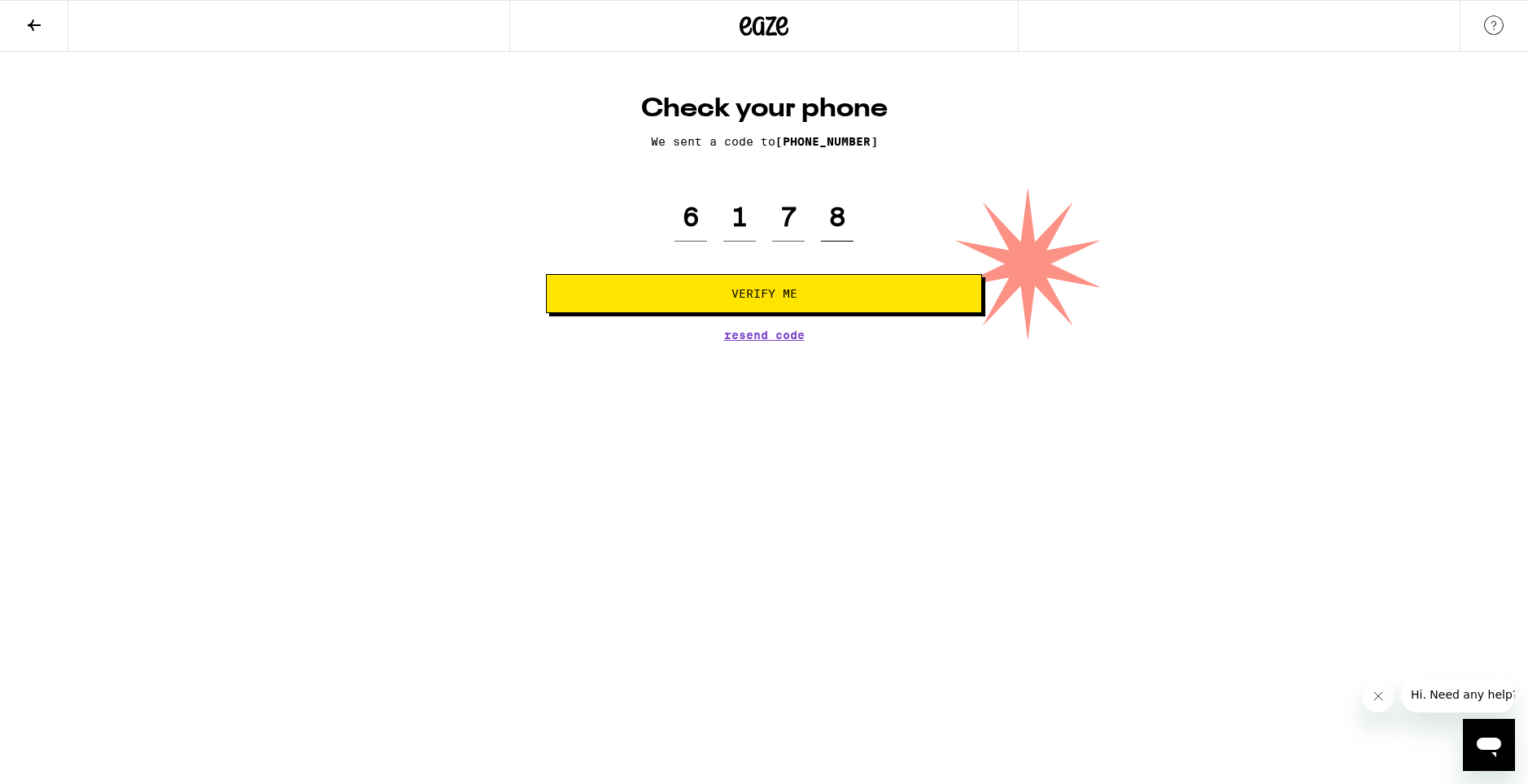
type input "8"
click at [827, 299] on span "Verify Me" at bounding box center [763, 293] width 408 height 11
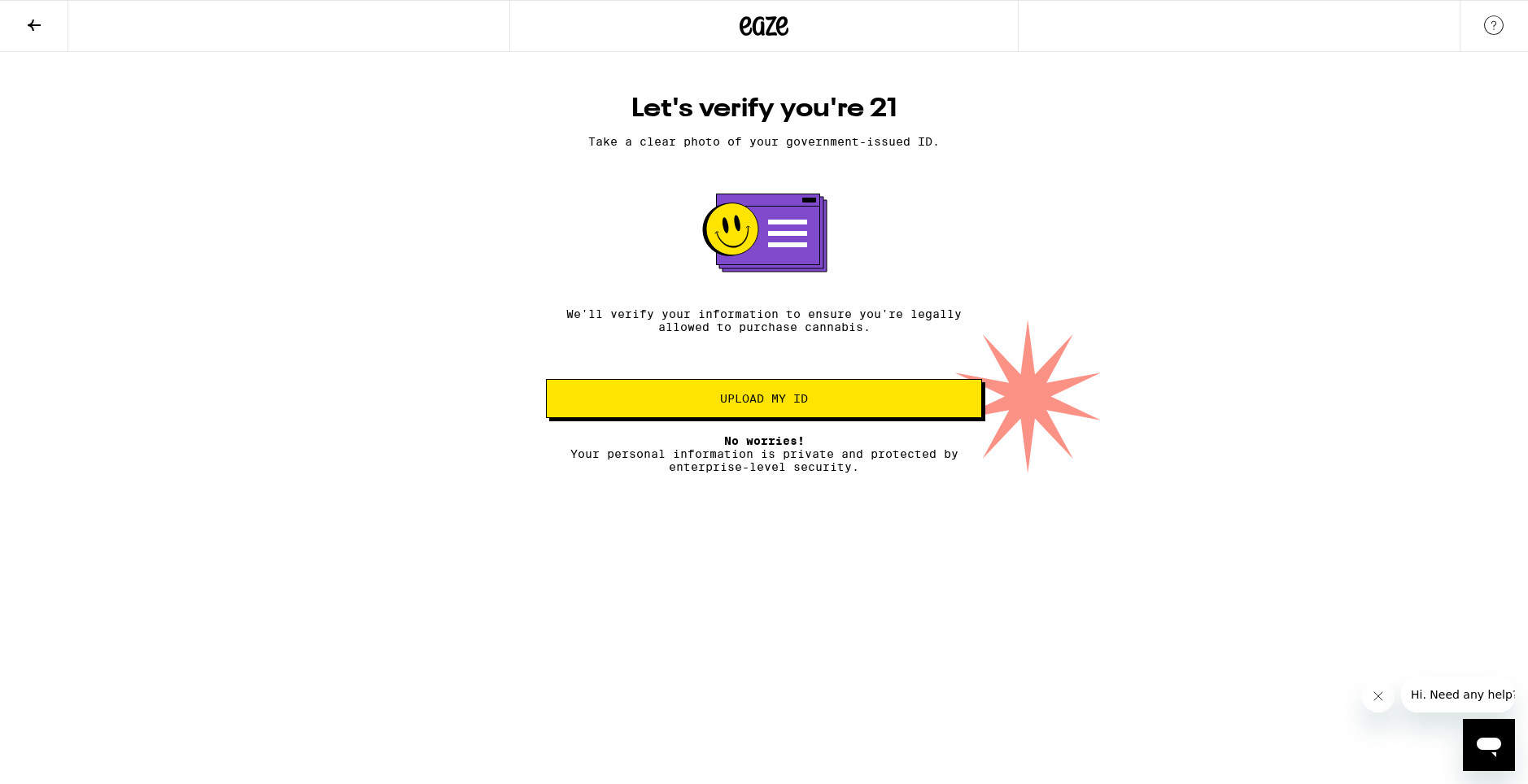
click at [856, 410] on button "Upload my ID" at bounding box center [763, 399] width 436 height 39
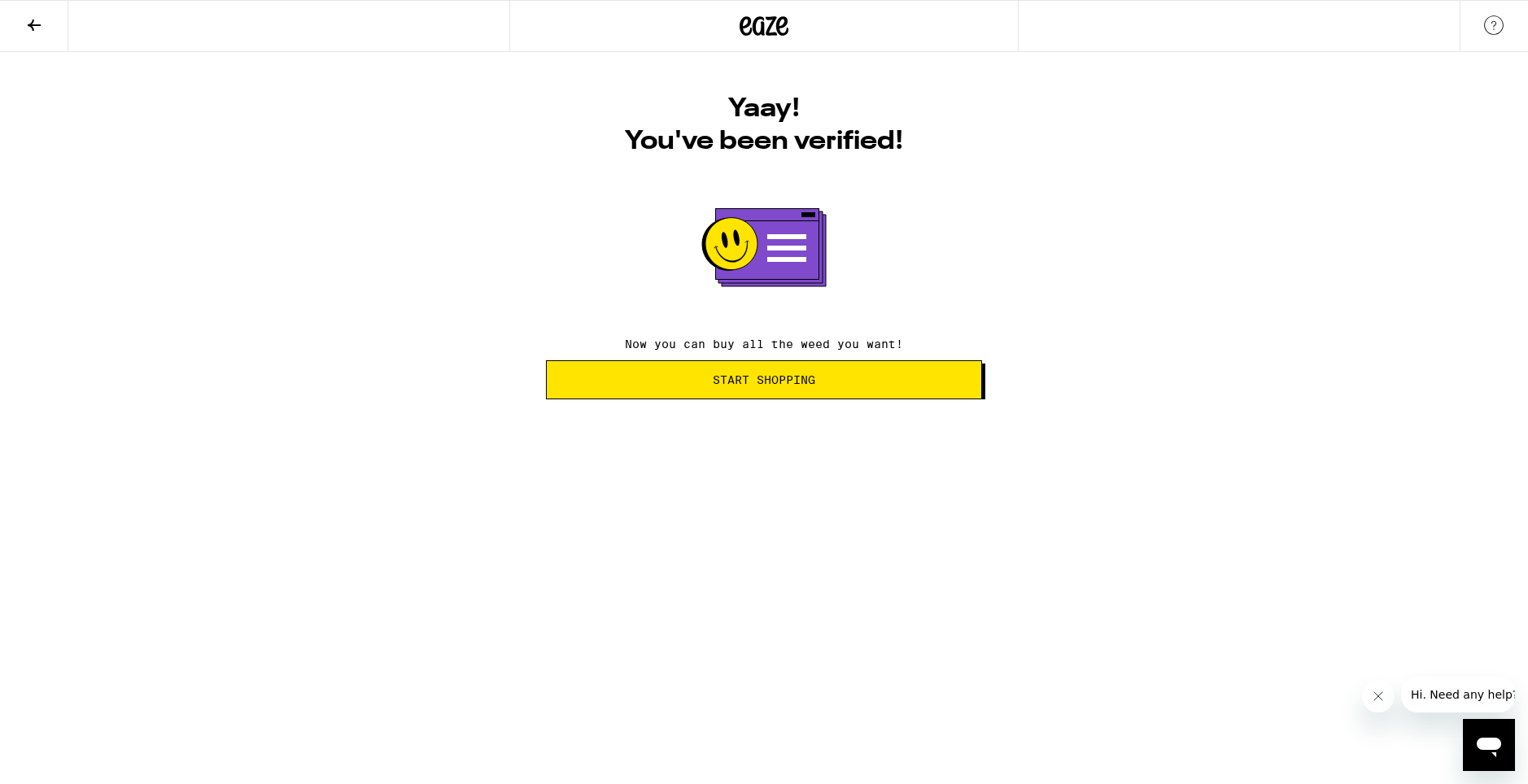
click at [791, 392] on button "Start Shopping" at bounding box center [763, 379] width 436 height 39
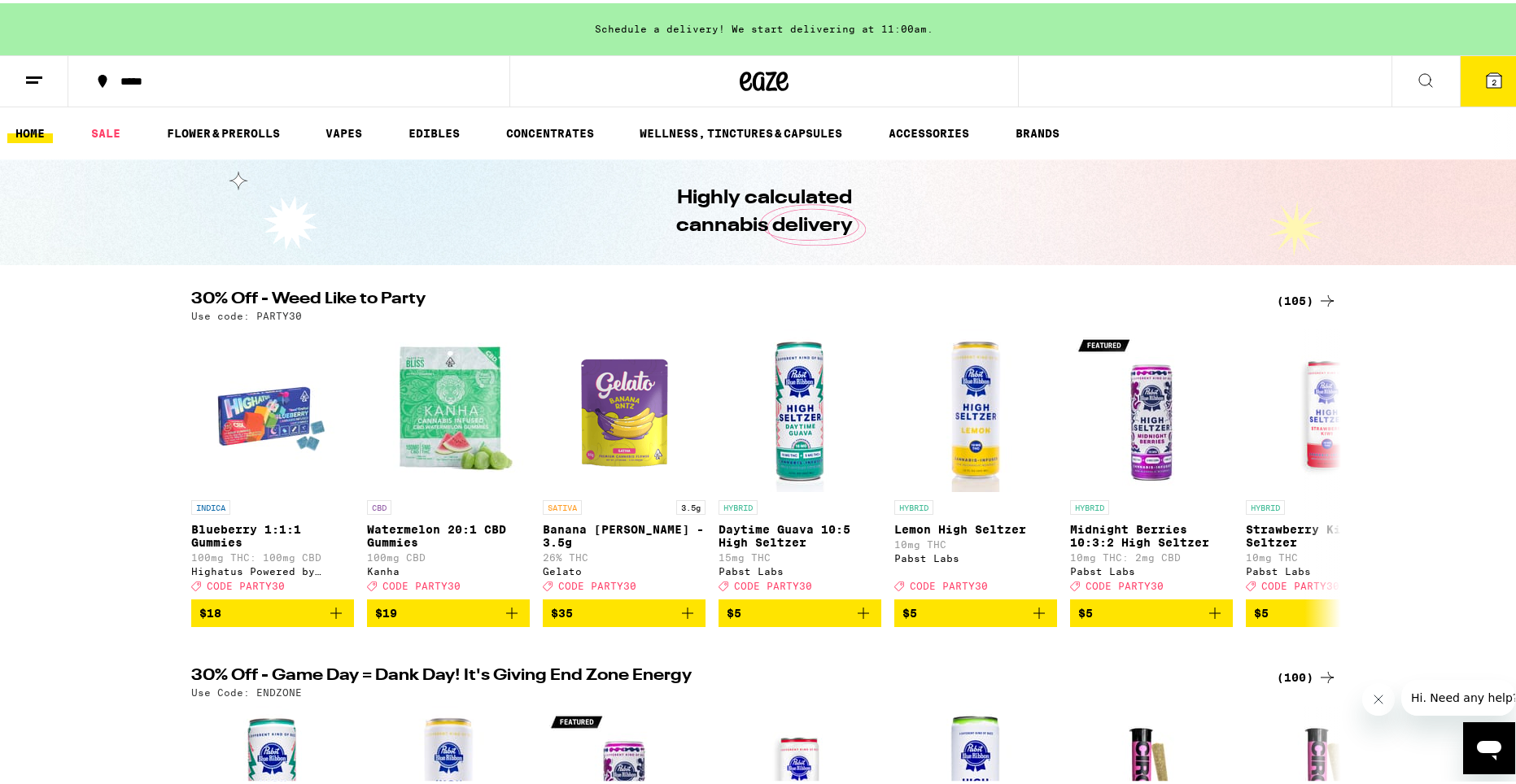
click at [1486, 82] on icon at bounding box center [1493, 77] width 15 height 15
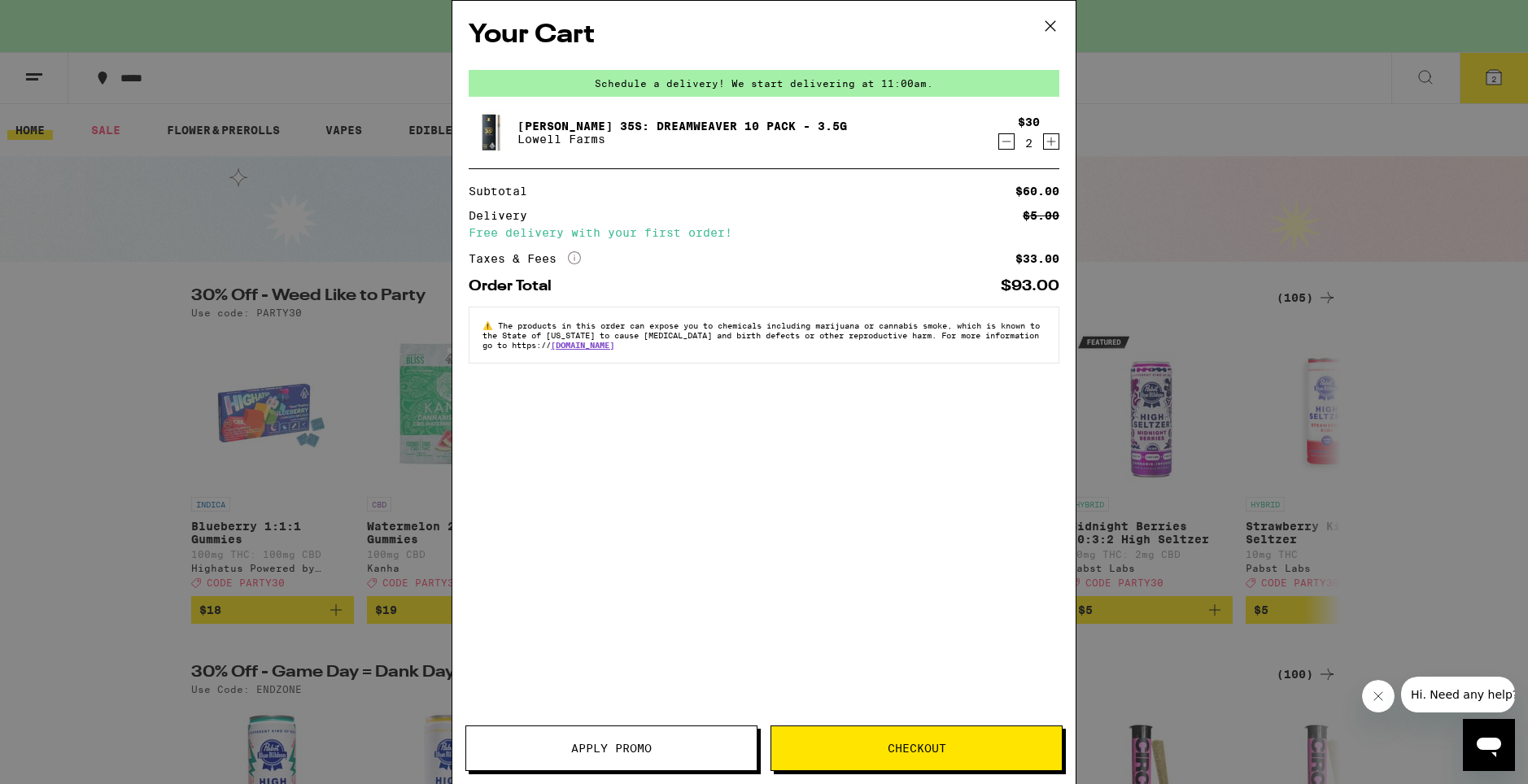
click at [960, 740] on button "Checkout" at bounding box center [917, 748] width 292 height 45
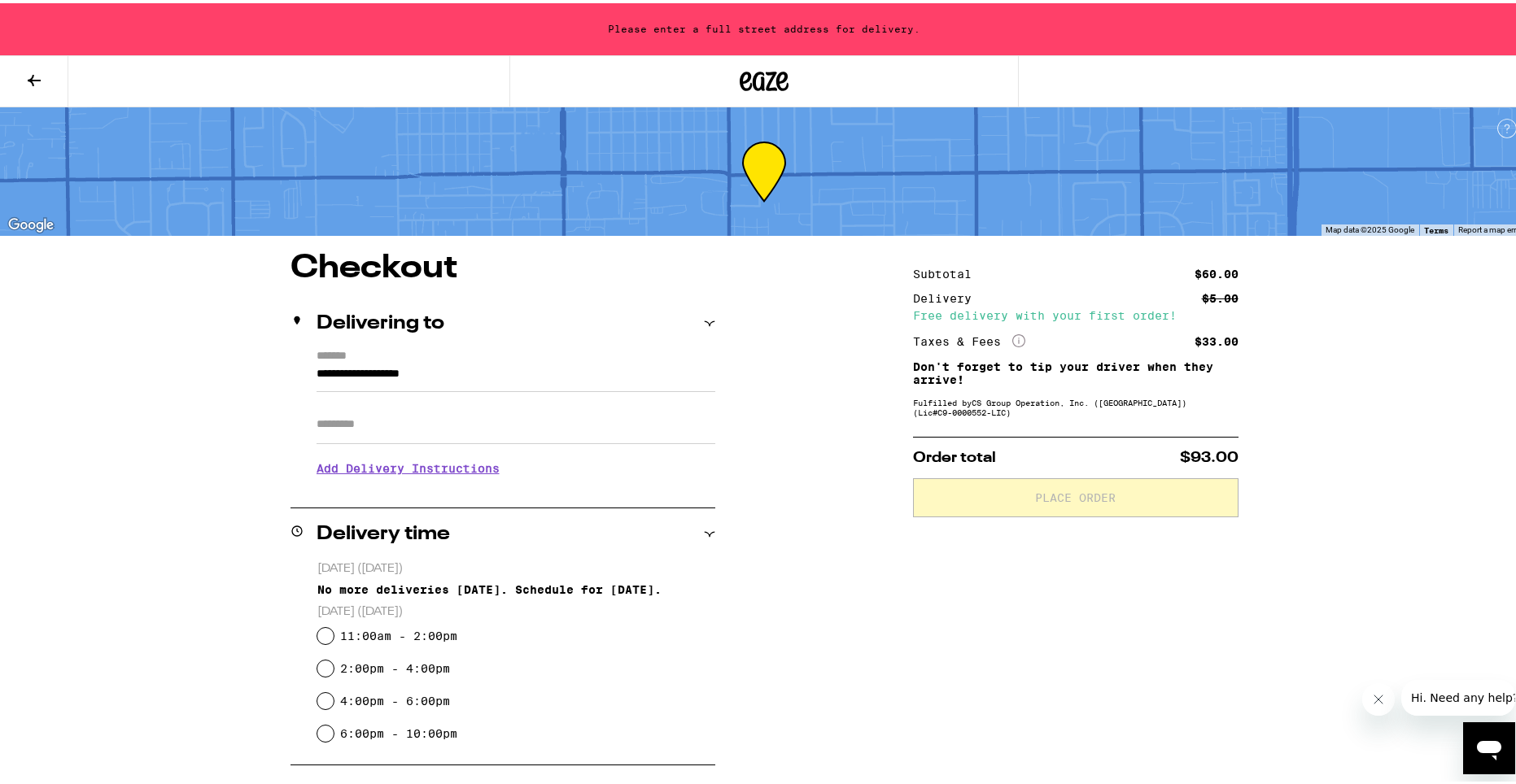
click at [1014, 341] on icon "More Info" at bounding box center [1018, 338] width 13 height 13
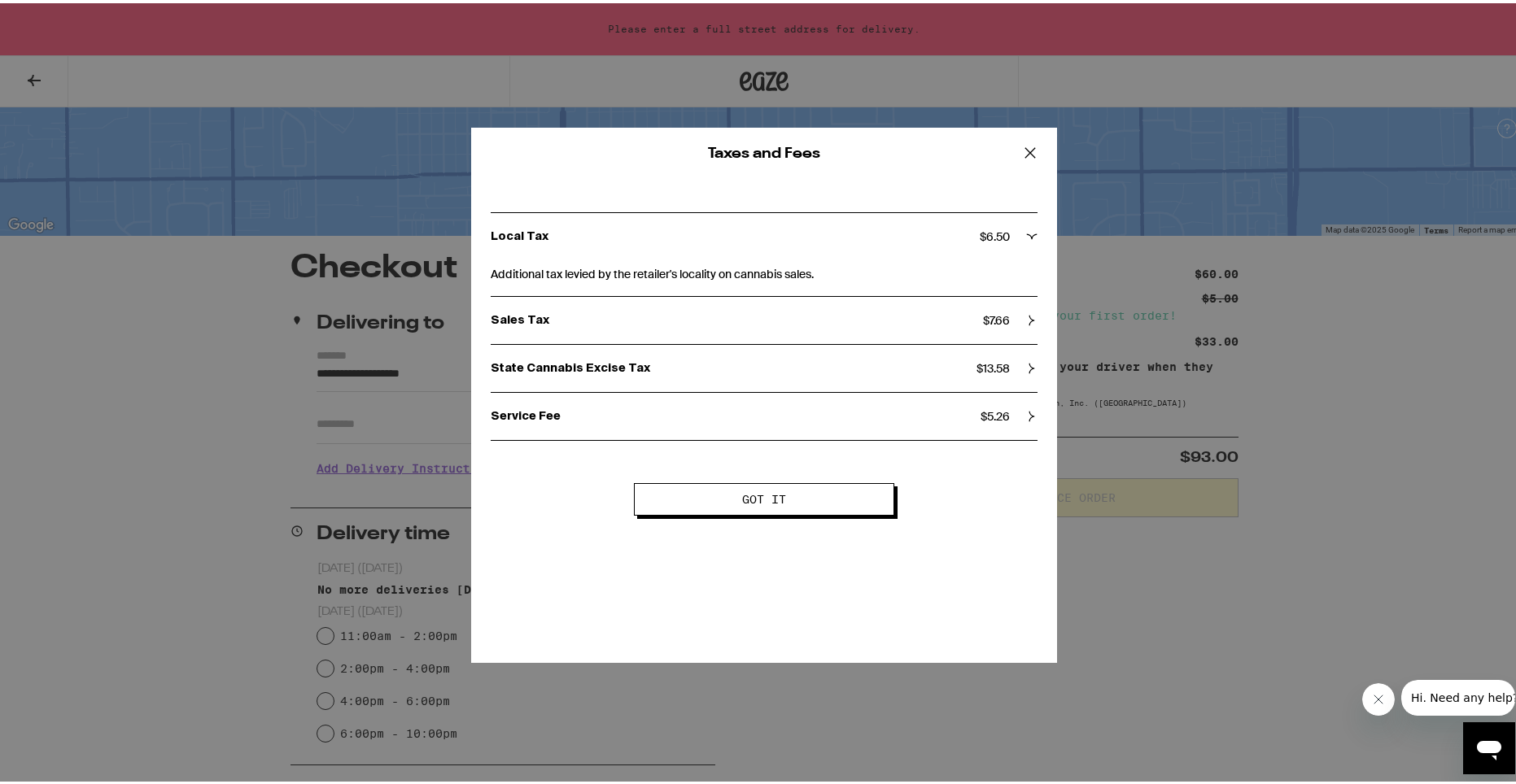
click at [1027, 157] on icon at bounding box center [1030, 150] width 24 height 24
